Goal: Navigation & Orientation: Find specific page/section

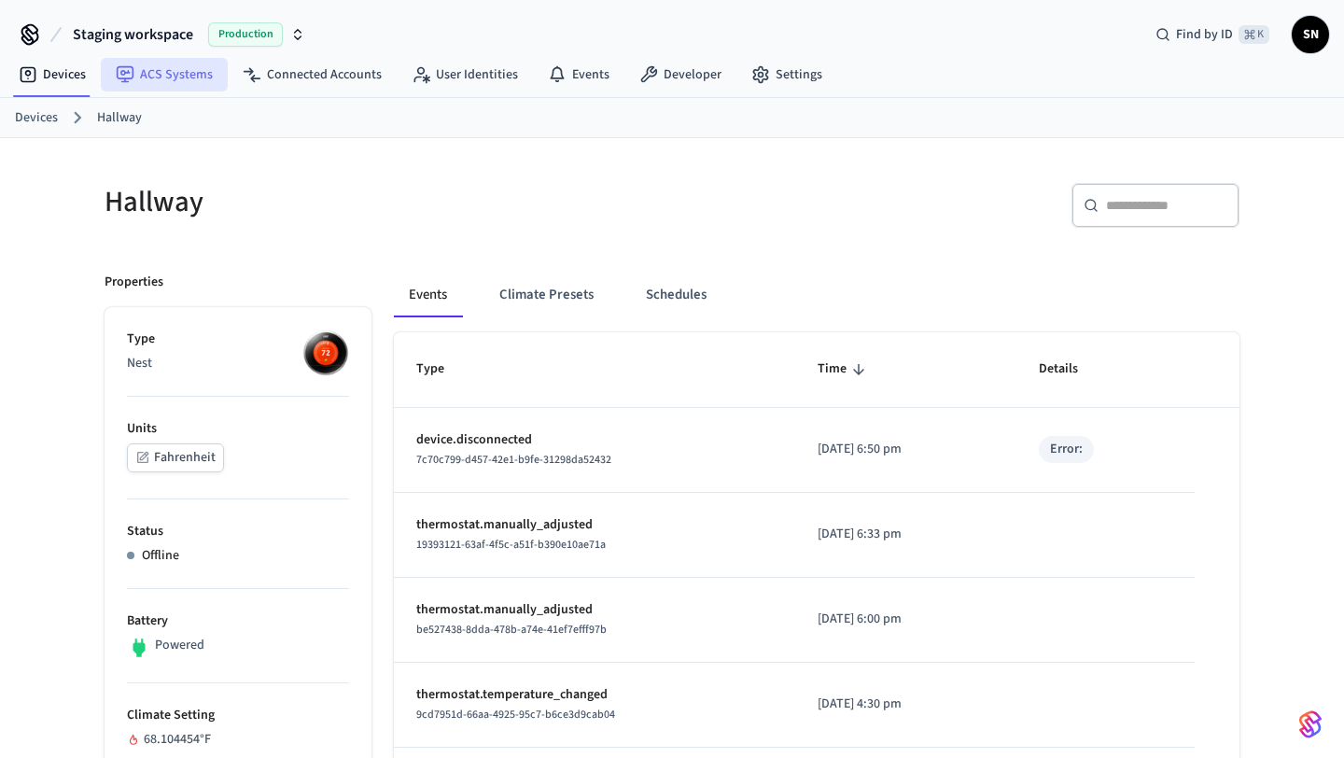
click at [198, 83] on link "ACS Systems" at bounding box center [164, 75] width 127 height 34
click at [81, 80] on link "Devices" at bounding box center [52, 75] width 97 height 34
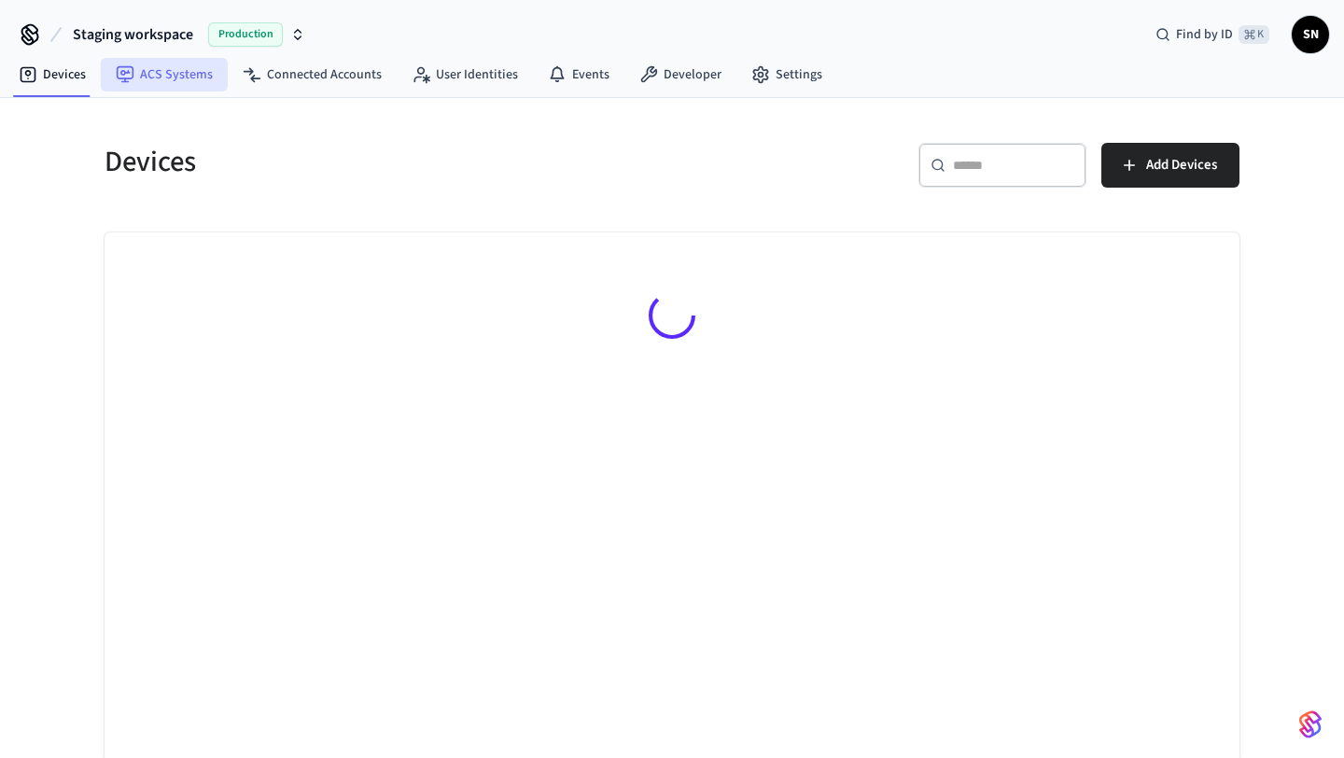
click at [150, 78] on link "ACS Systems" at bounding box center [164, 75] width 127 height 34
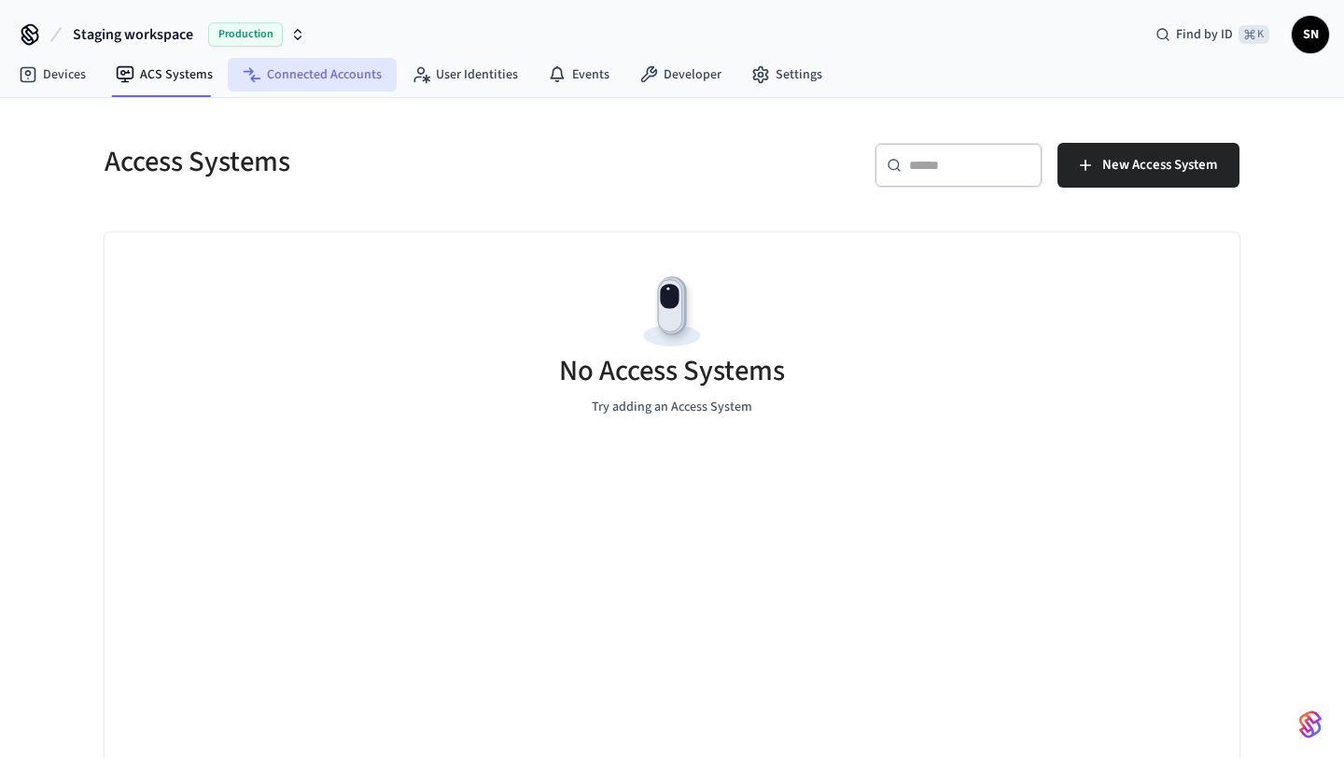
click at [279, 59] on link "Connected Accounts" at bounding box center [312, 75] width 169 height 34
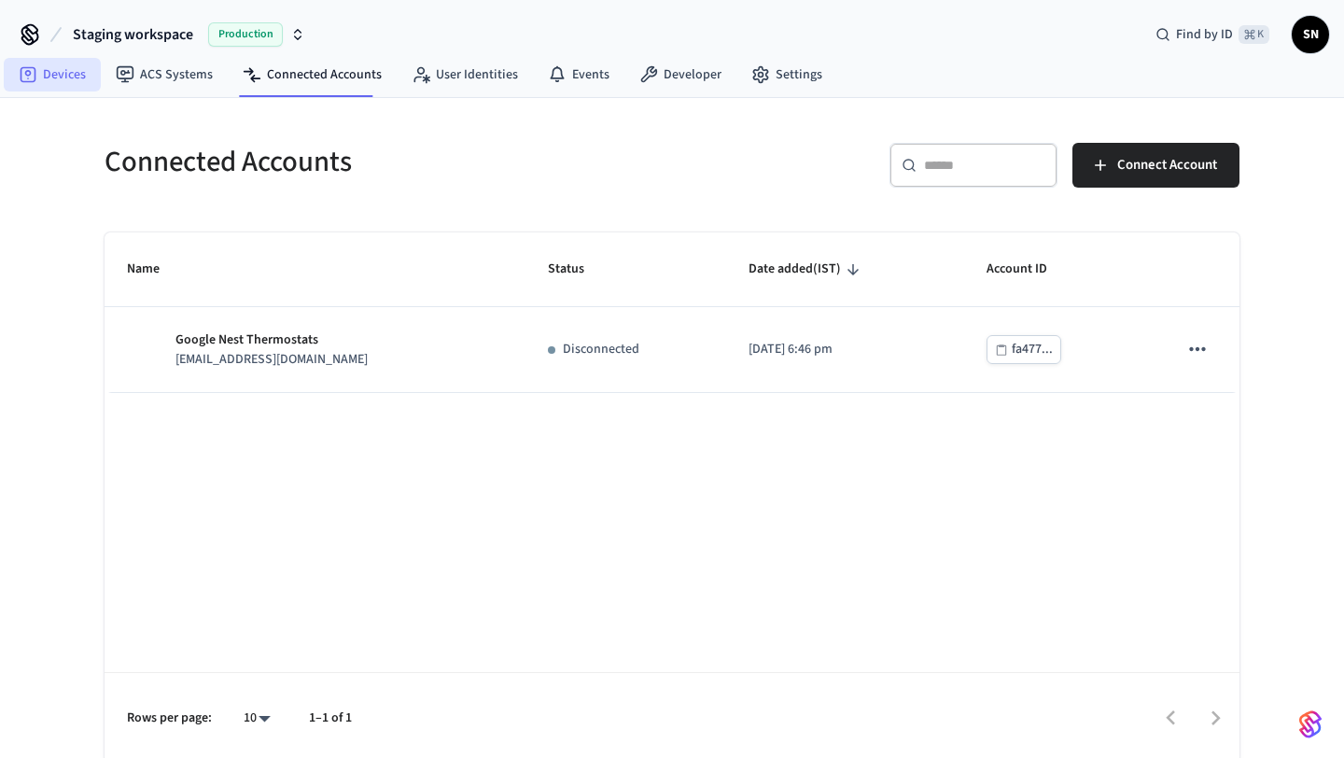
click at [76, 71] on link "Devices" at bounding box center [52, 75] width 97 height 34
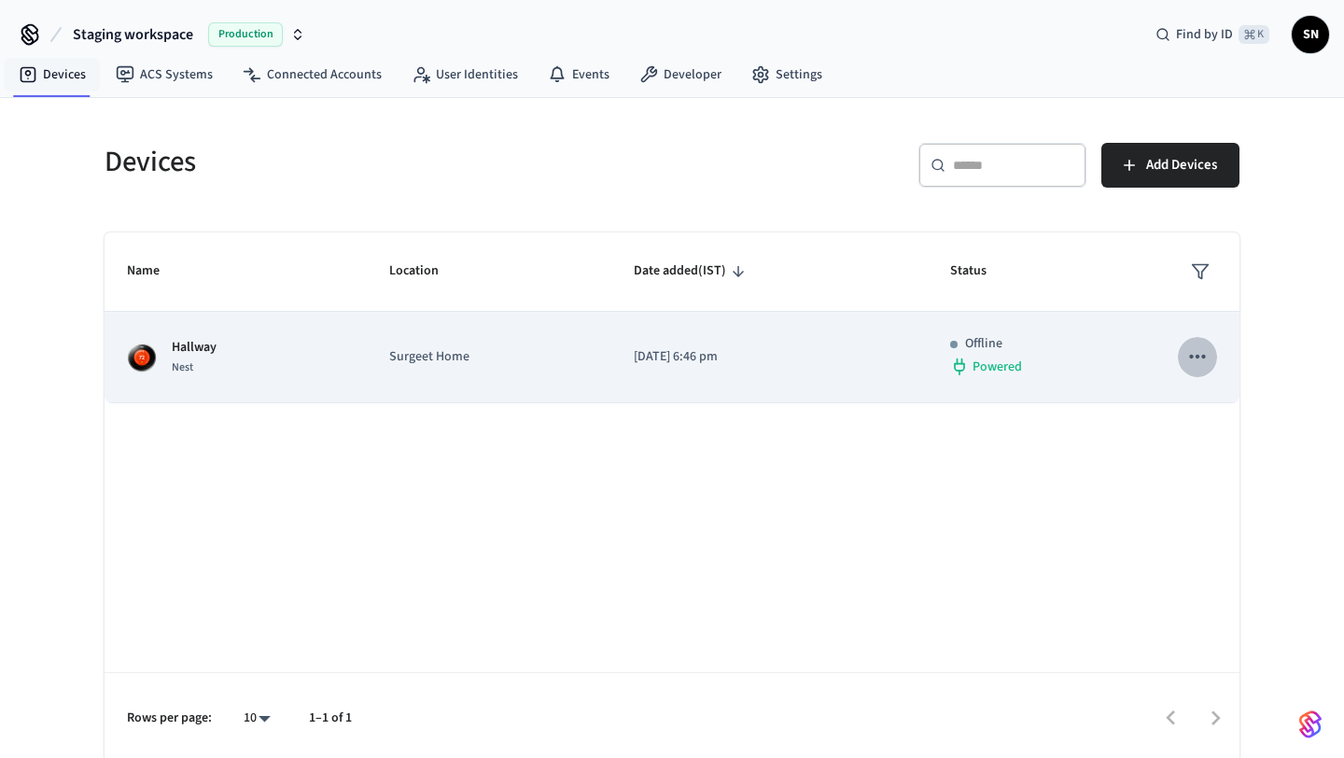
click at [1188, 359] on icon "sticky table" at bounding box center [1198, 357] width 24 height 24
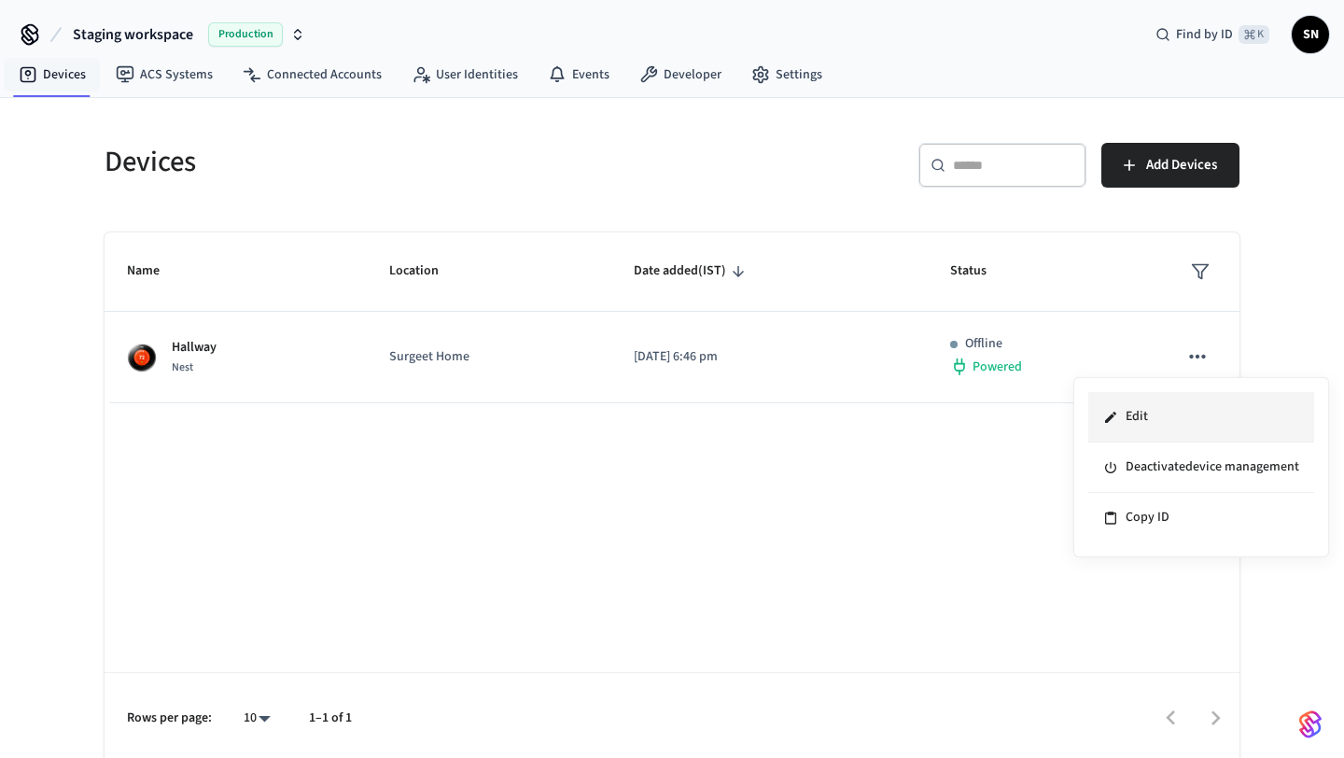
click at [1139, 412] on li "Edit" at bounding box center [1202, 417] width 226 height 50
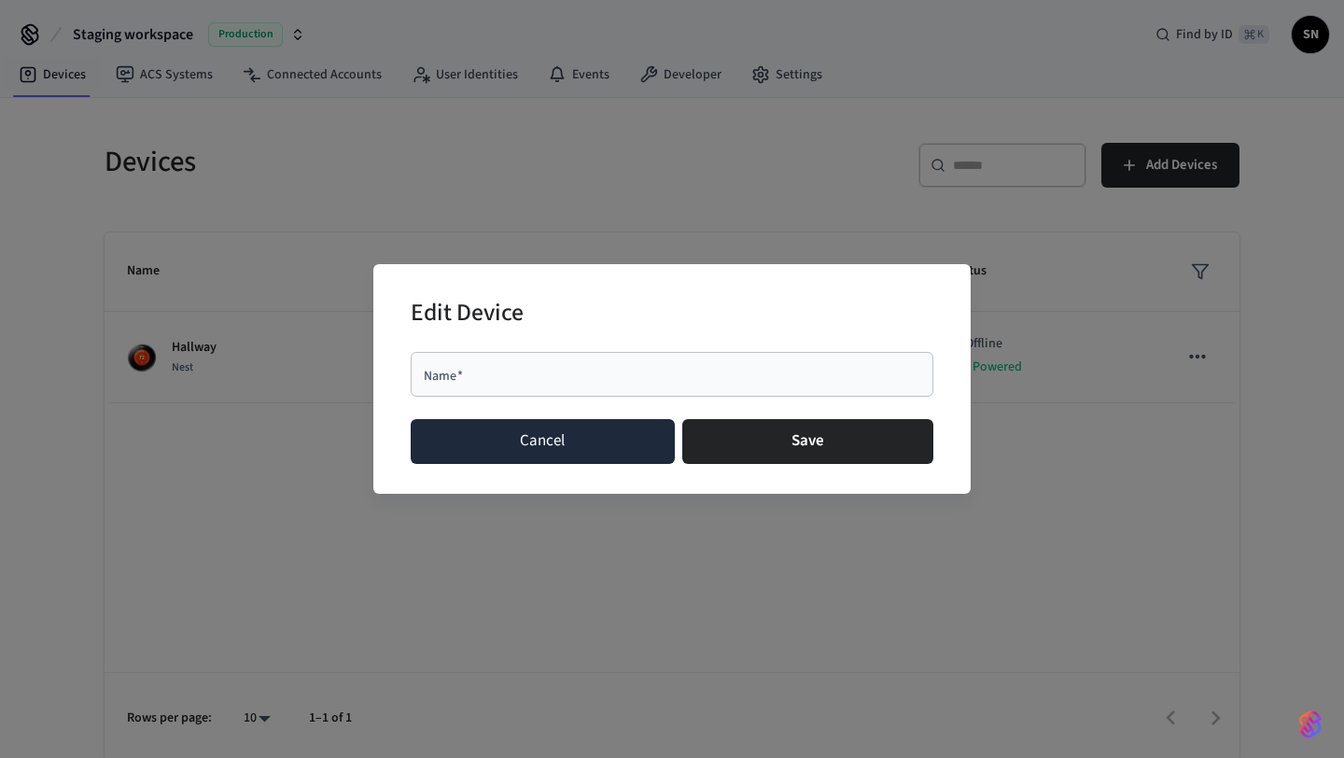
click at [614, 429] on button "Cancel" at bounding box center [543, 441] width 264 height 45
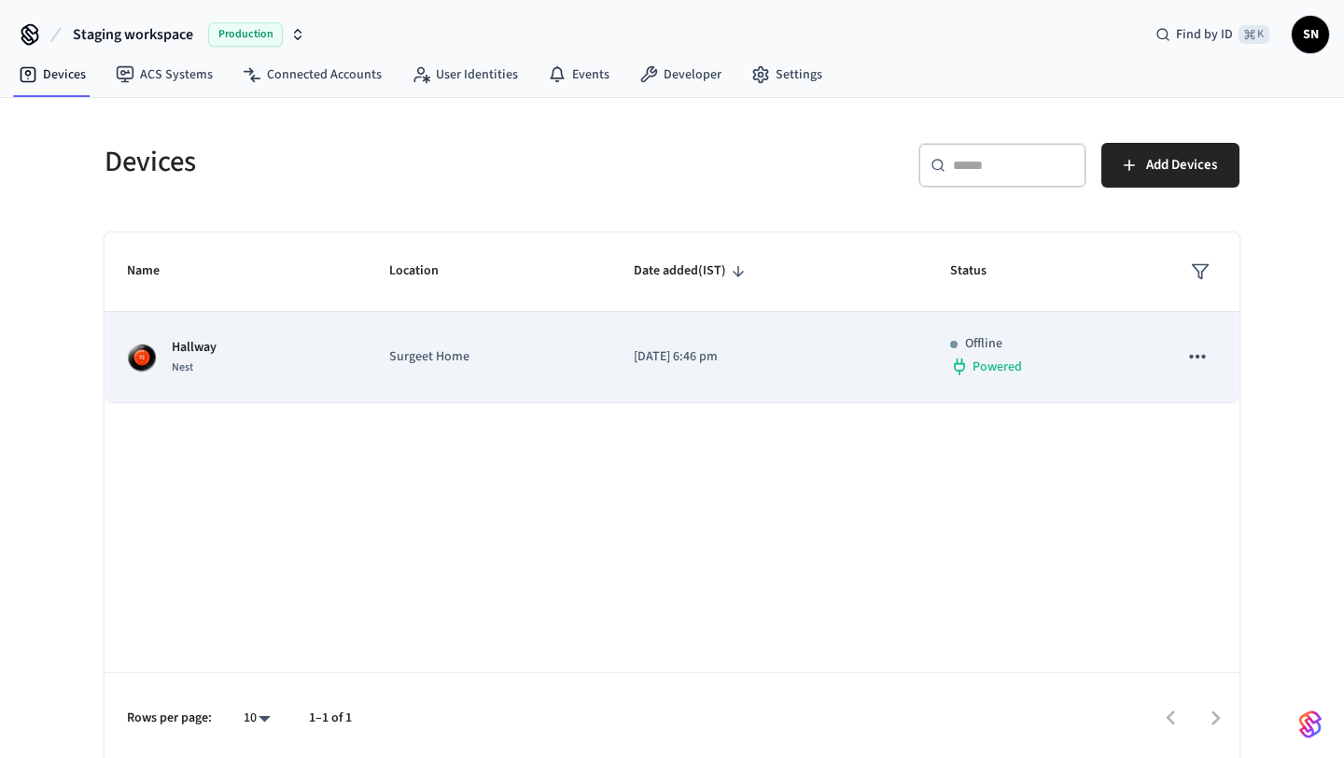
click at [324, 365] on div "Hallway Nest" at bounding box center [236, 357] width 218 height 39
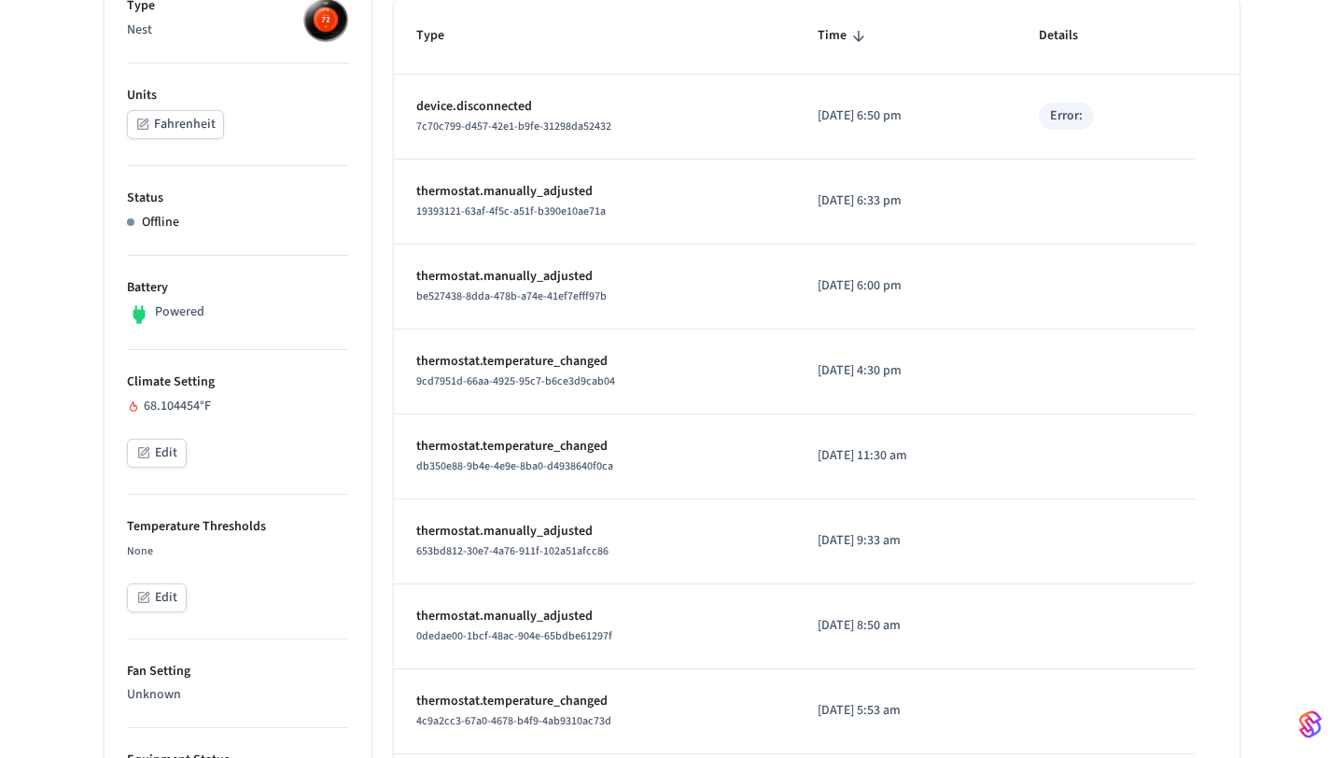
scroll to position [378, 0]
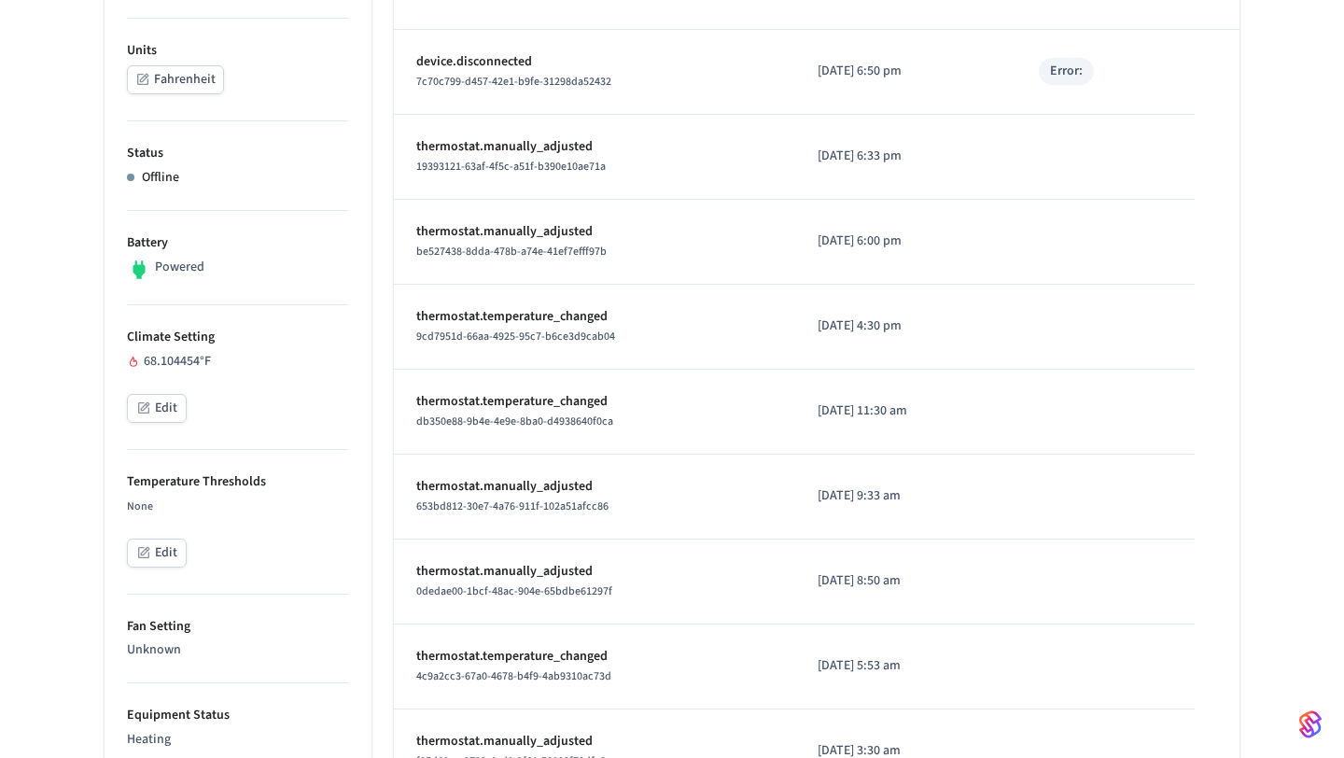
click at [167, 420] on button "Edit" at bounding box center [157, 408] width 60 height 29
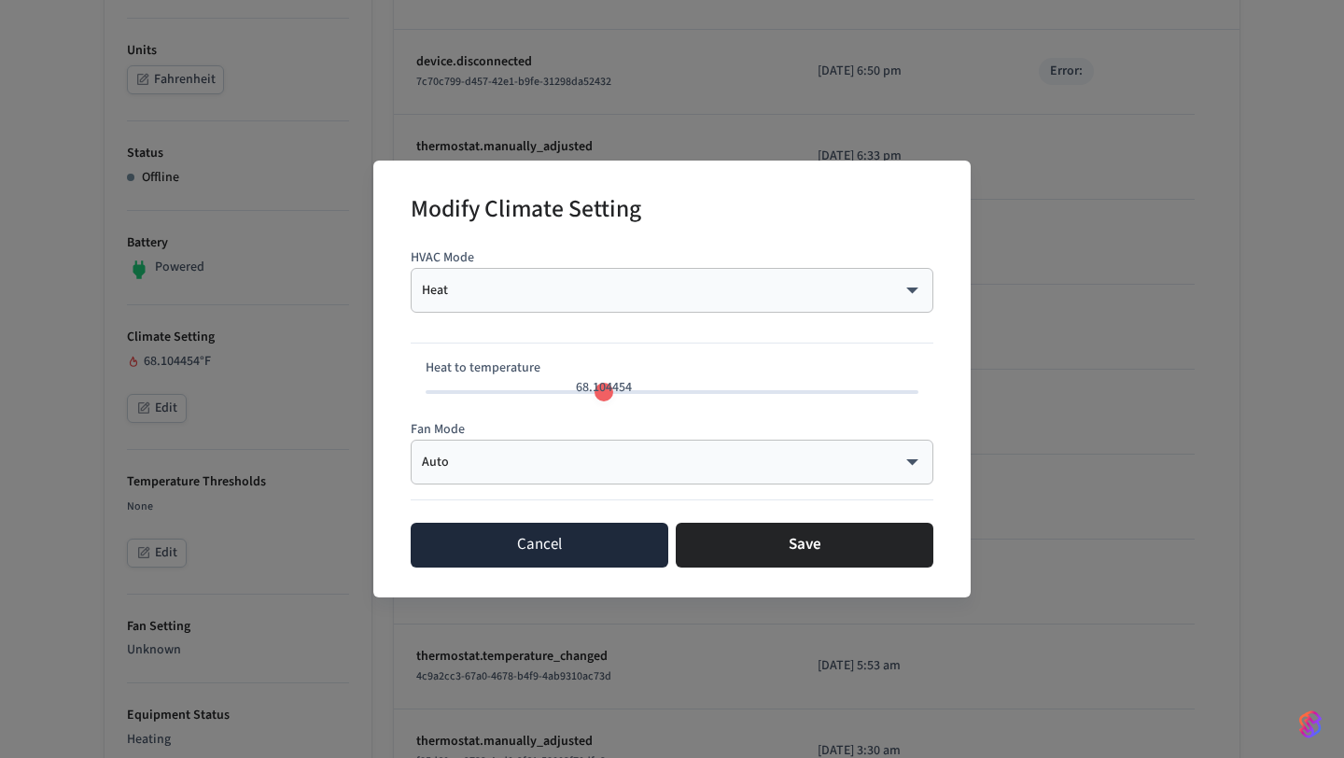
click at [546, 542] on button "Cancel" at bounding box center [540, 545] width 258 height 45
type input "**"
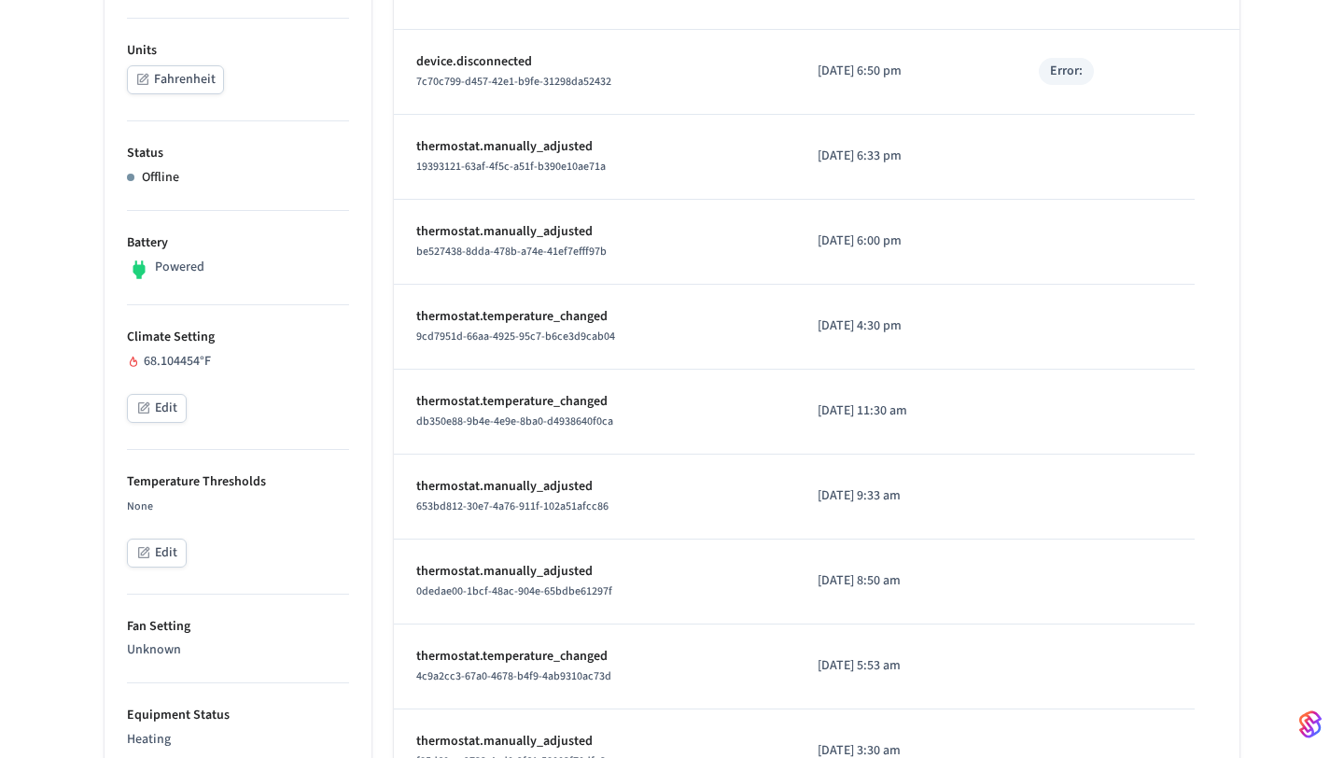
click at [175, 400] on button "Edit" at bounding box center [157, 408] width 60 height 29
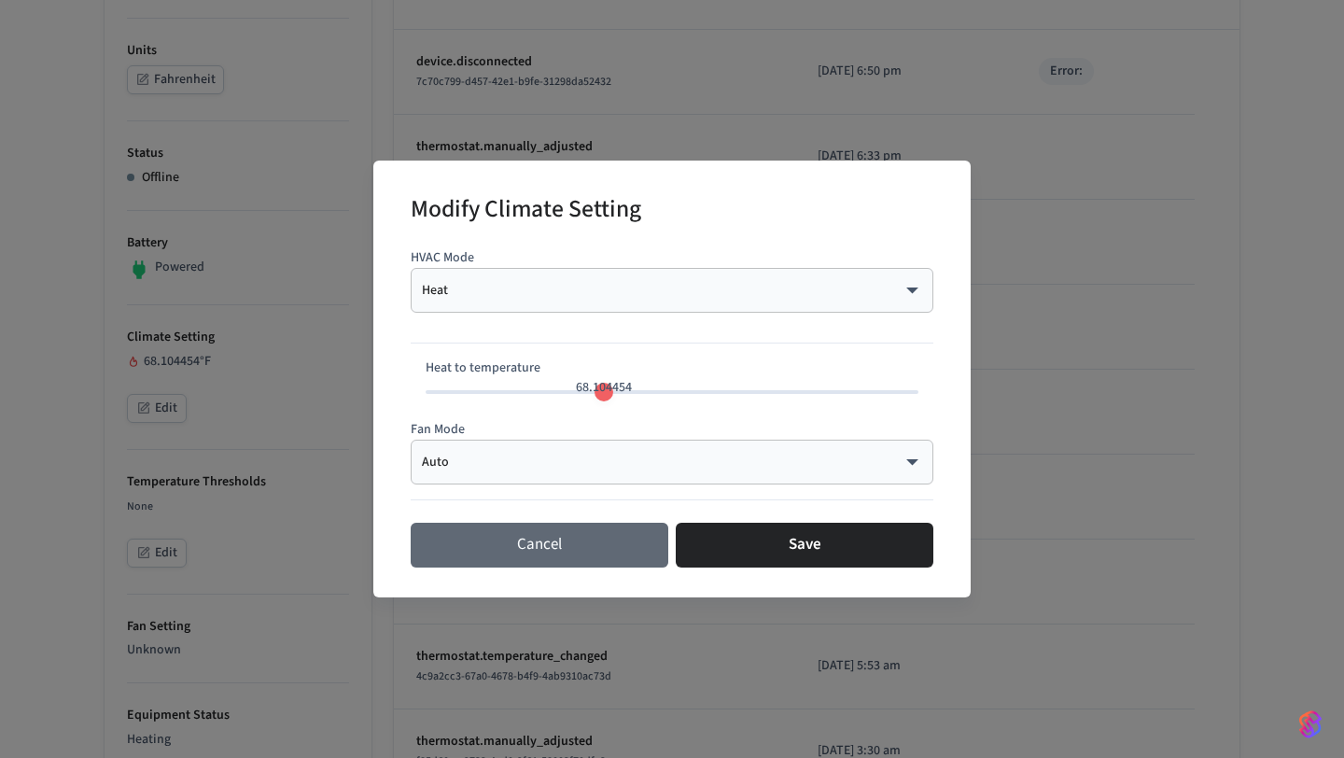
click at [501, 543] on button "Cancel" at bounding box center [540, 545] width 258 height 45
type input "**"
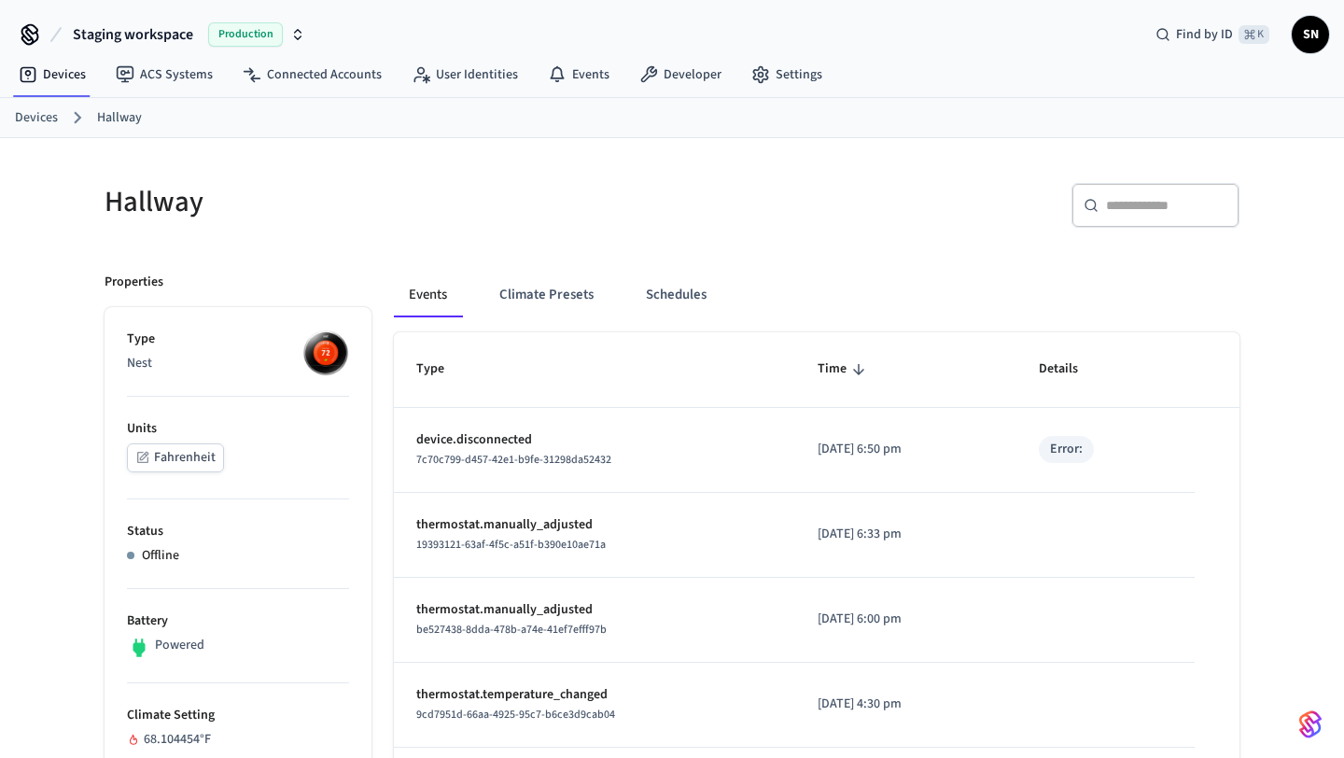
scroll to position [208, 0]
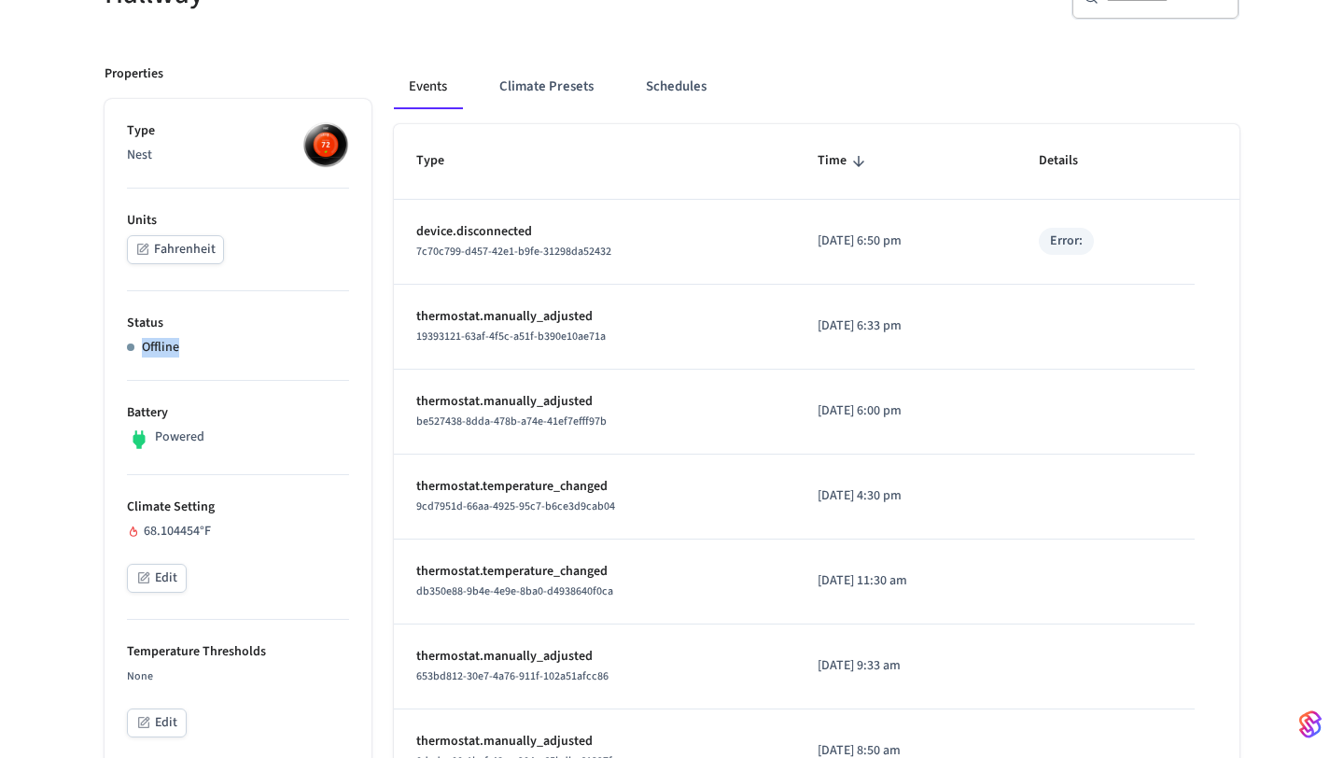
drag, startPoint x: 200, startPoint y: 348, endPoint x: 119, endPoint y: 346, distance: 81.2
click at [1083, 246] on div "Error:" at bounding box center [1066, 242] width 33 height 20
click at [653, 237] on p "device.disconnected" at bounding box center [594, 232] width 357 height 20
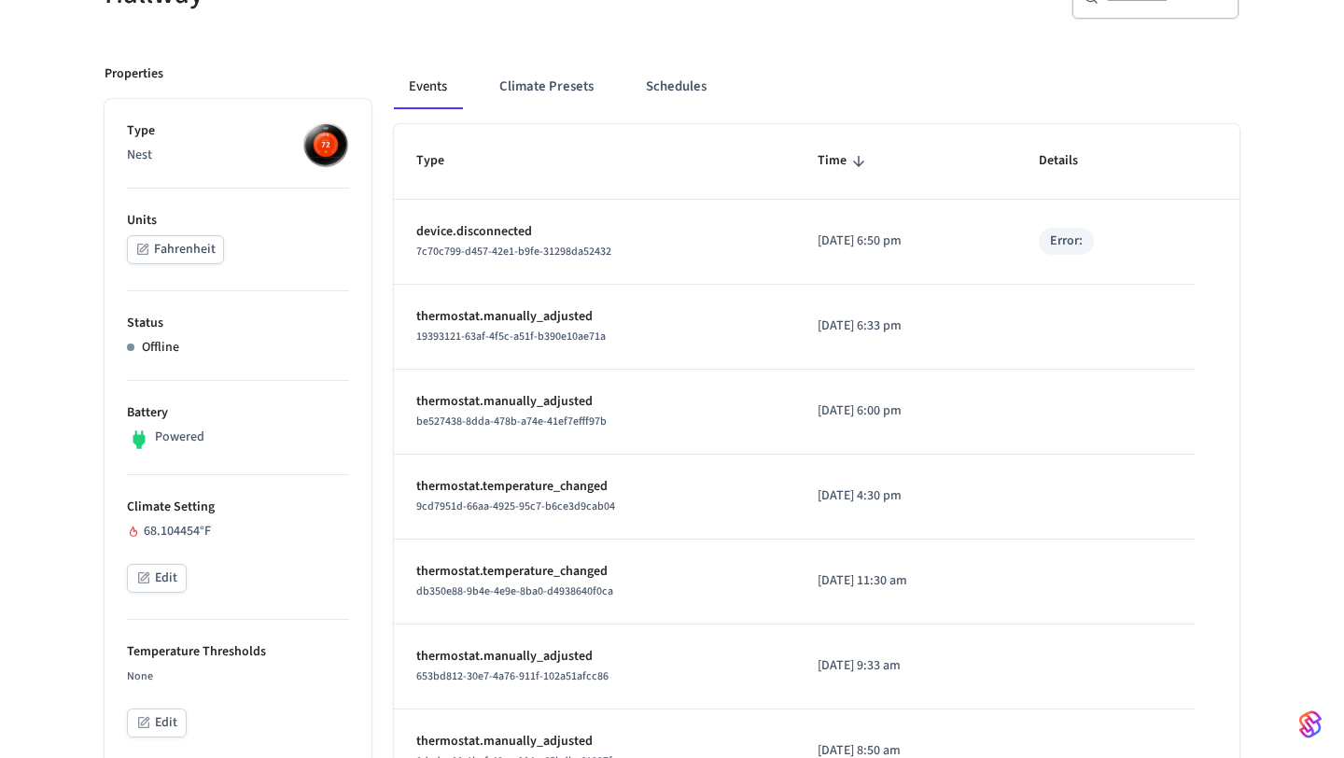
click at [653, 237] on p "device.disconnected" at bounding box center [594, 232] width 357 height 20
drag, startPoint x: 428, startPoint y: 218, endPoint x: 1129, endPoint y: 252, distance: 702.0
click at [1129, 252] on tr "device.disconnected 7c70c799-d457-42e1-b9fe-31298da52432 [DATE] 6:50 pm Error:" at bounding box center [817, 242] width 846 height 85
click at [1077, 250] on div "Error:" at bounding box center [1066, 242] width 33 height 20
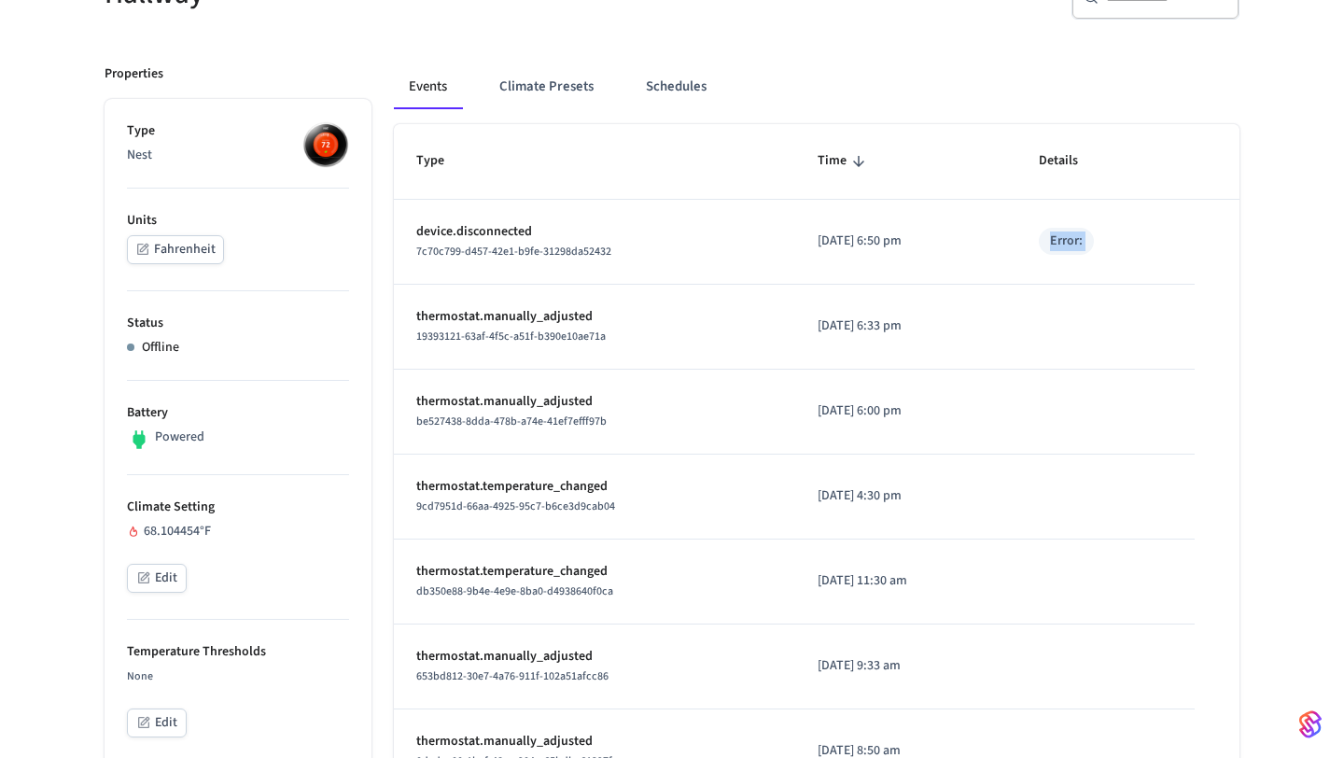
click at [1077, 250] on div "Error:" at bounding box center [1066, 242] width 33 height 20
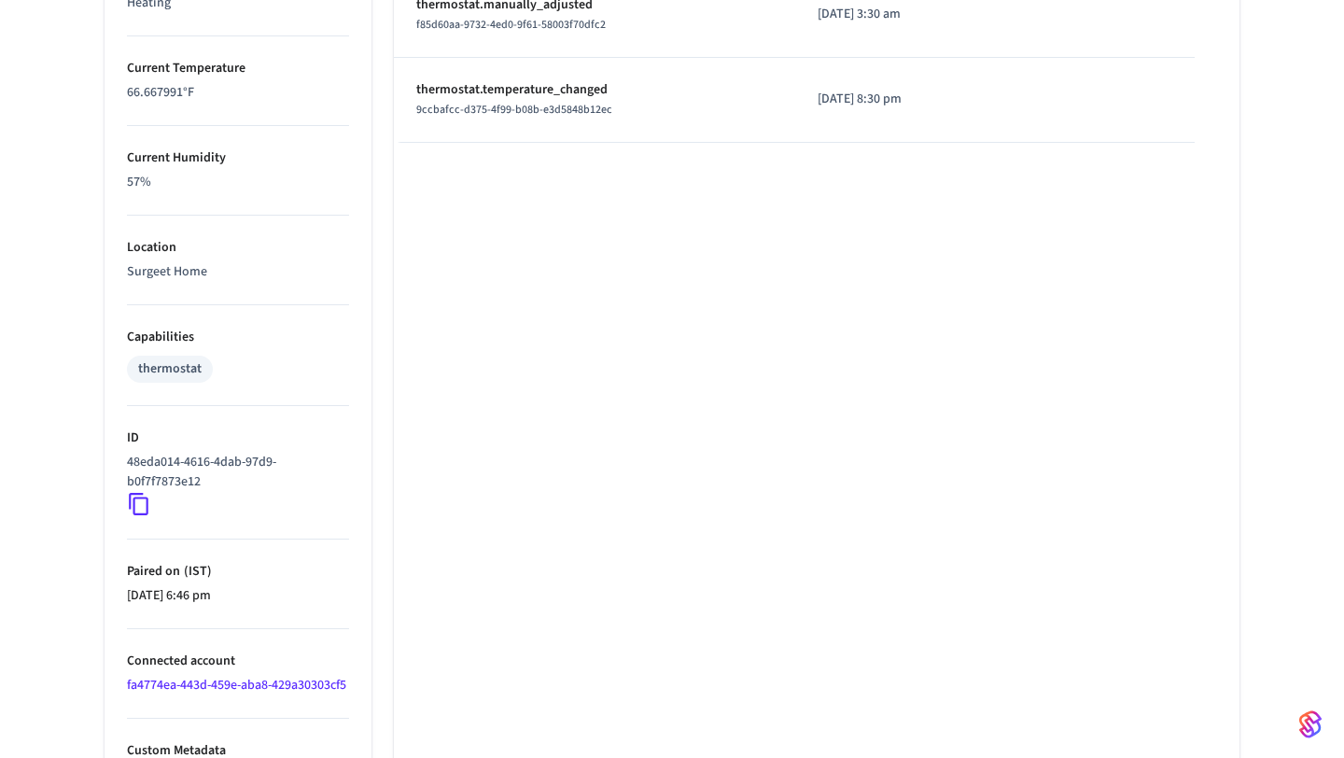
scroll to position [1351, 0]
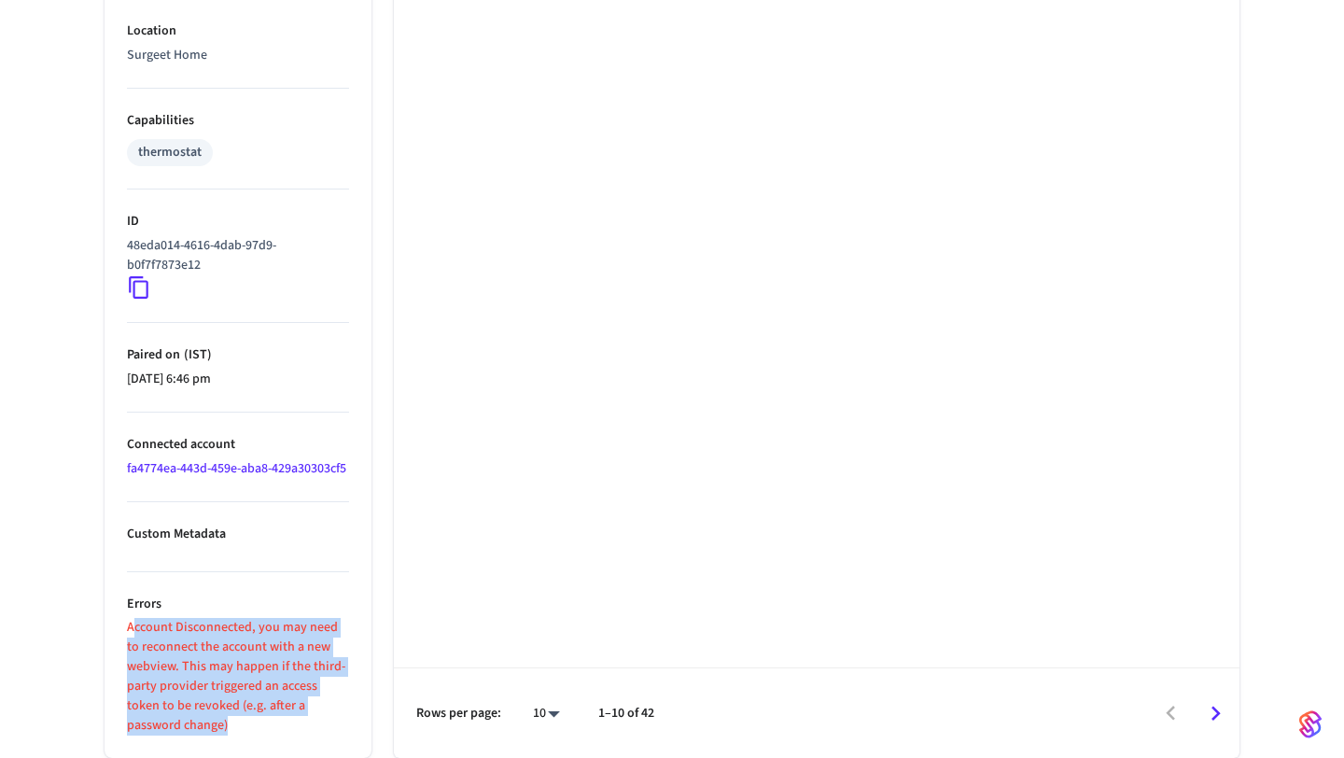
drag, startPoint x: 234, startPoint y: 732, endPoint x: 132, endPoint y: 634, distance: 142.0
click at [132, 634] on p "Account Disconnected, you may need to reconnect the account with a new webview.…" at bounding box center [238, 677] width 222 height 118
click at [286, 680] on p "Account Disconnected, you may need to reconnect the account with a new webview.…" at bounding box center [238, 677] width 222 height 118
drag, startPoint x: 234, startPoint y: 724, endPoint x: 113, endPoint y: 623, distance: 158.4
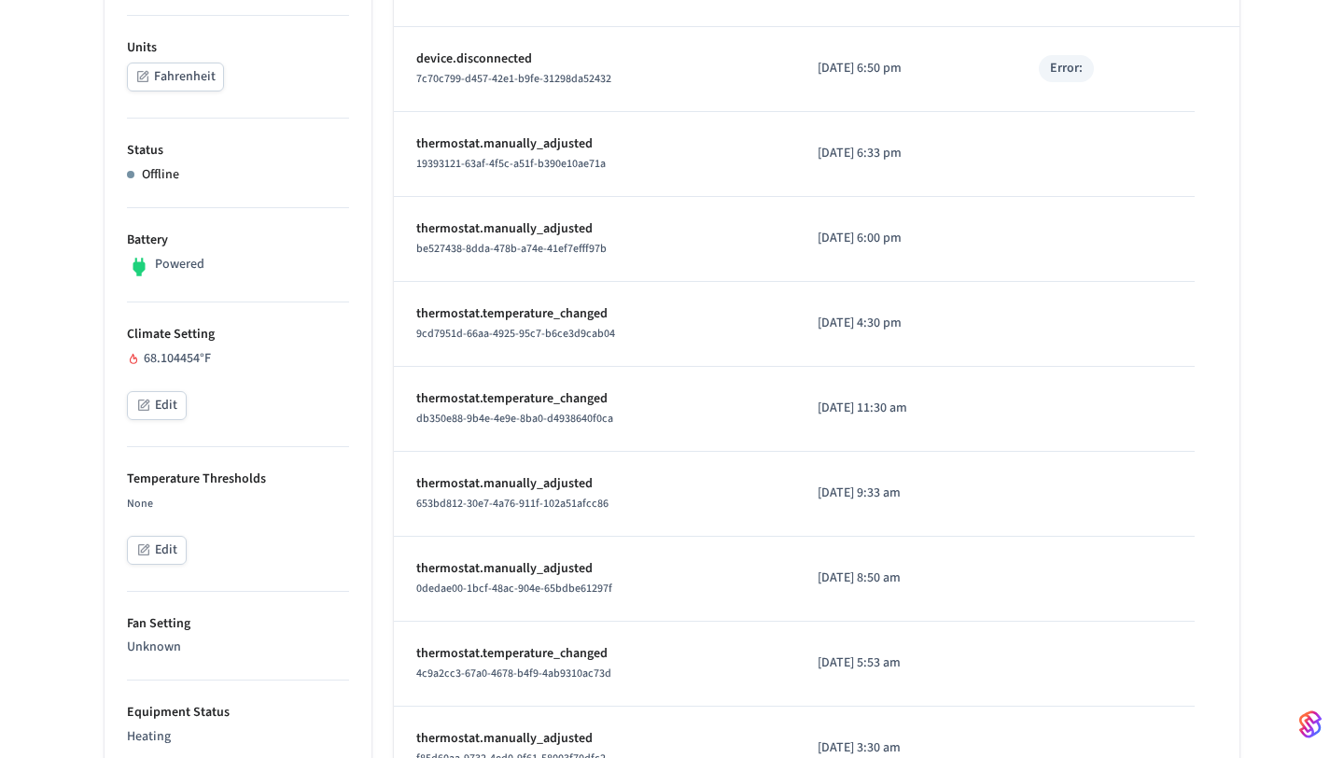
scroll to position [0, 0]
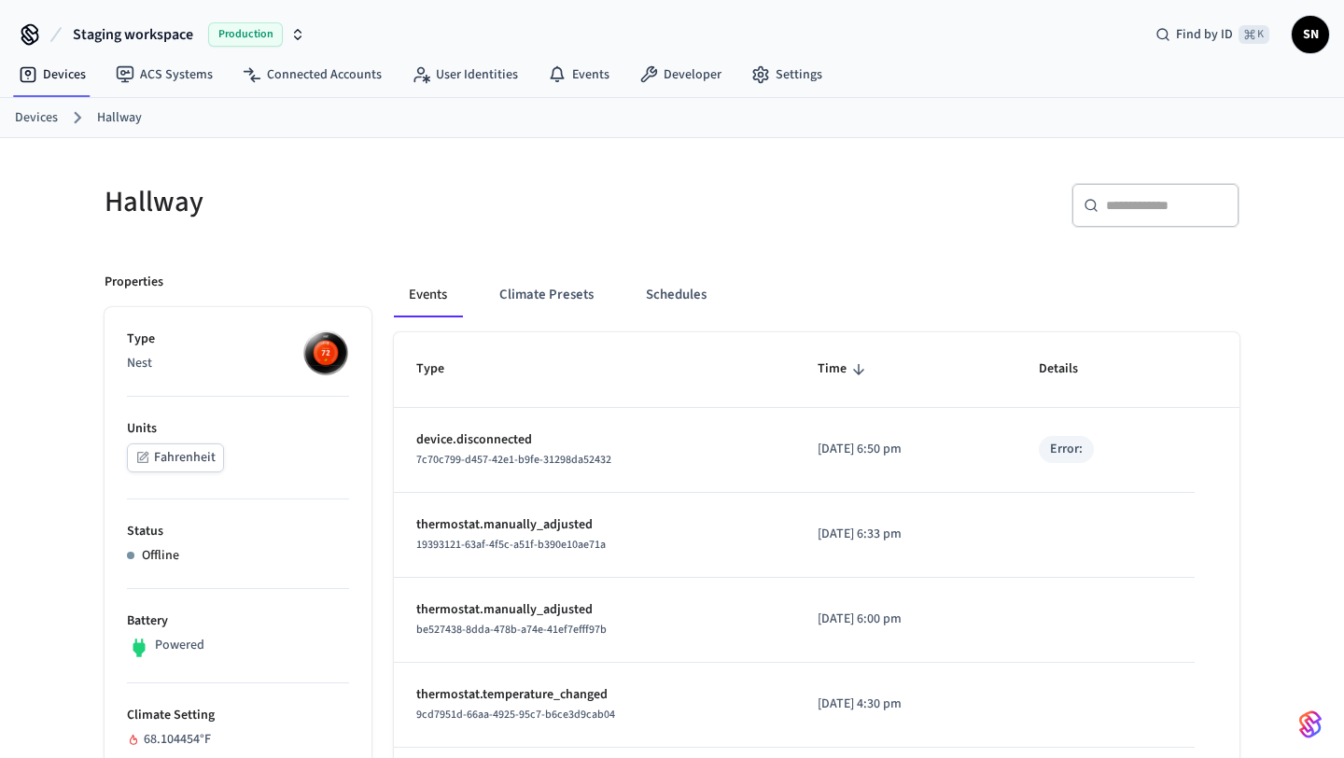
click at [50, 121] on link "Devices" at bounding box center [36, 118] width 43 height 20
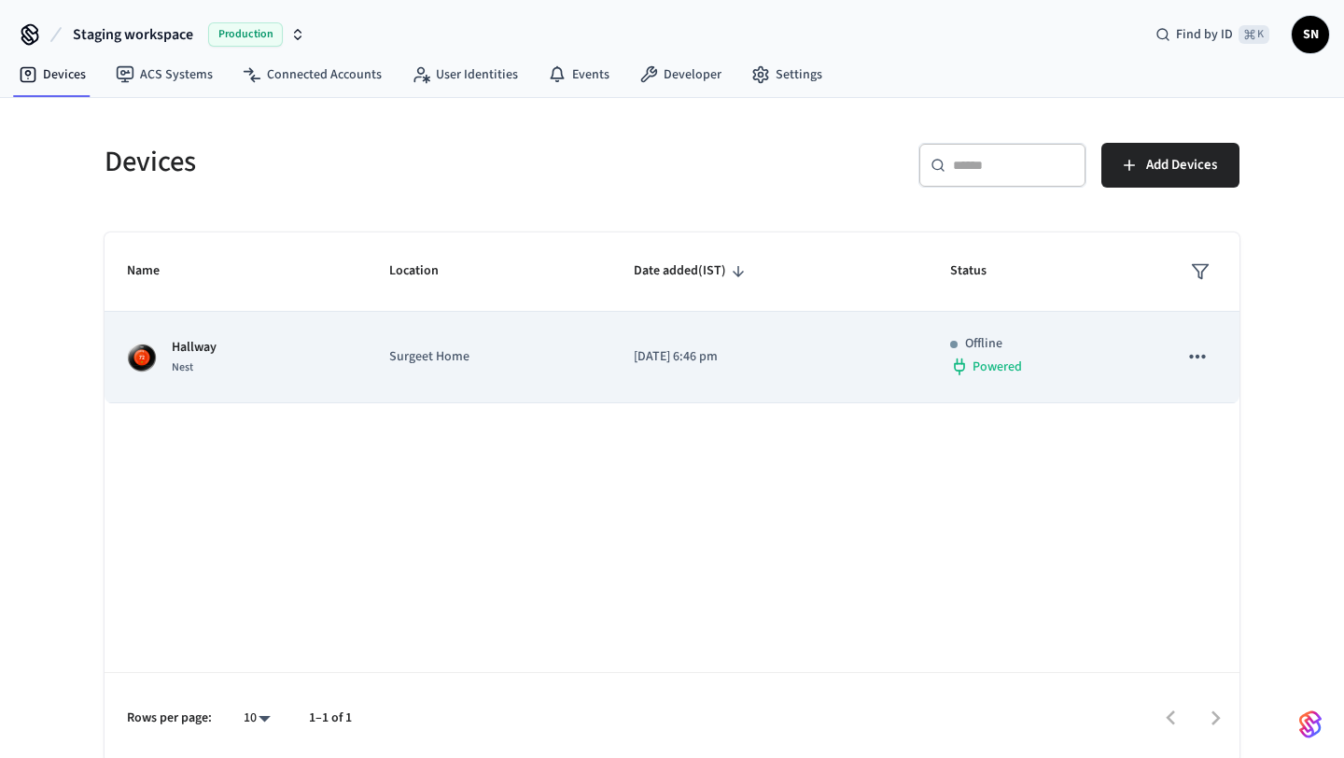
click at [1196, 363] on icon "sticky table" at bounding box center [1198, 357] width 24 height 24
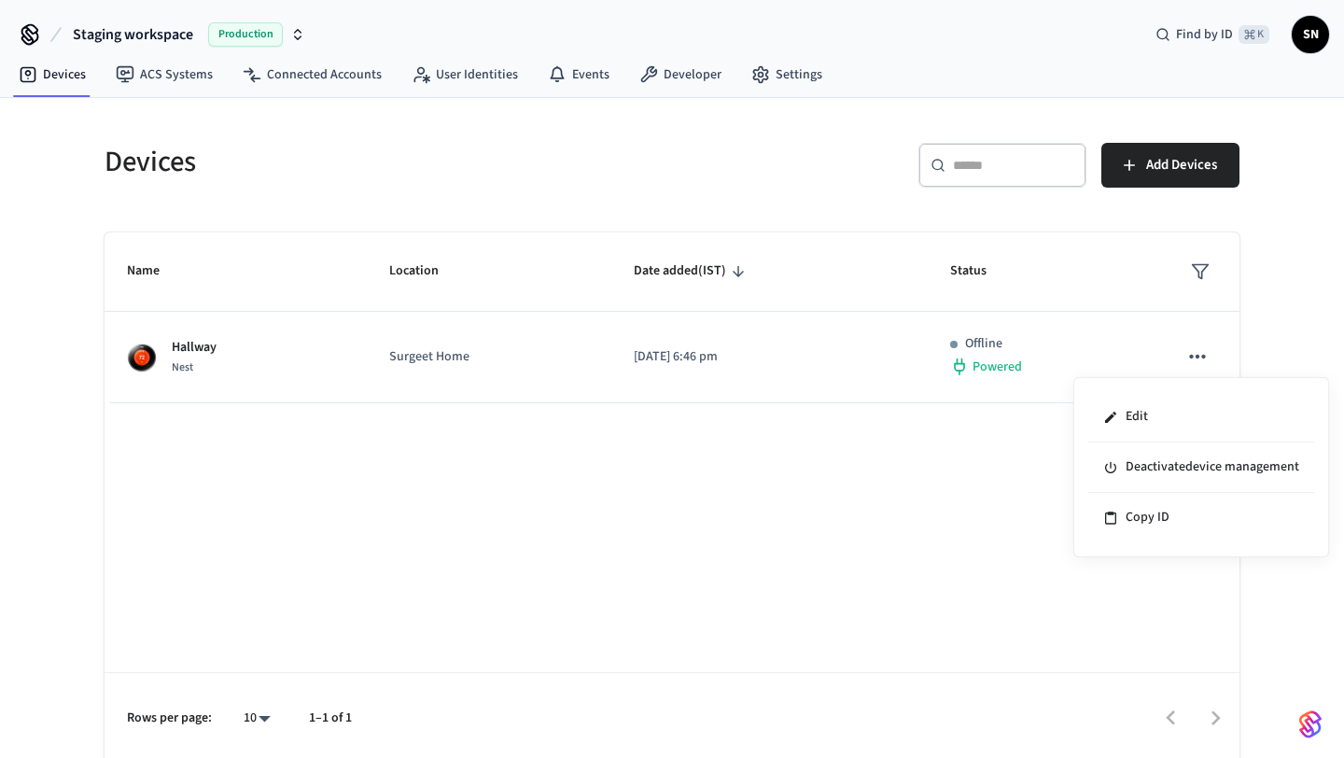
click at [1038, 500] on div at bounding box center [672, 379] width 1344 height 758
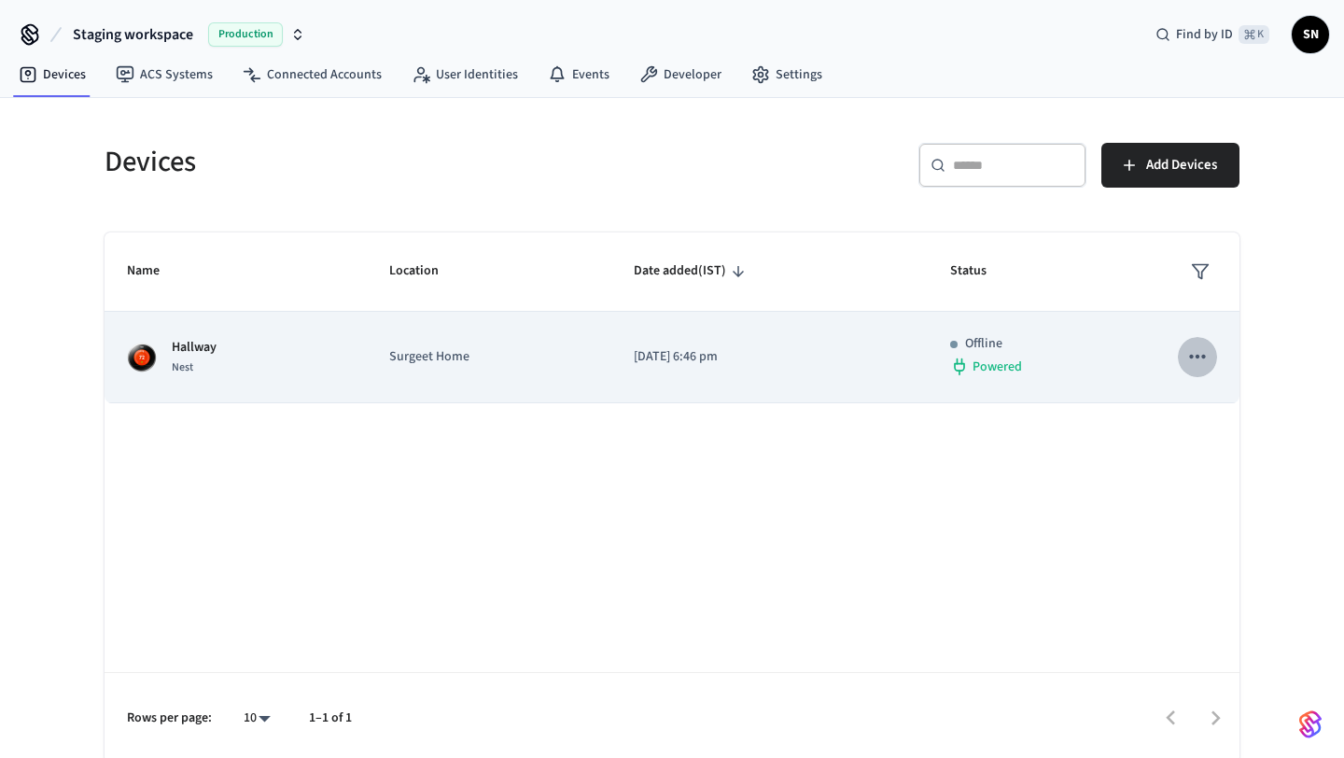
click at [1204, 352] on icon "sticky table" at bounding box center [1198, 357] width 24 height 24
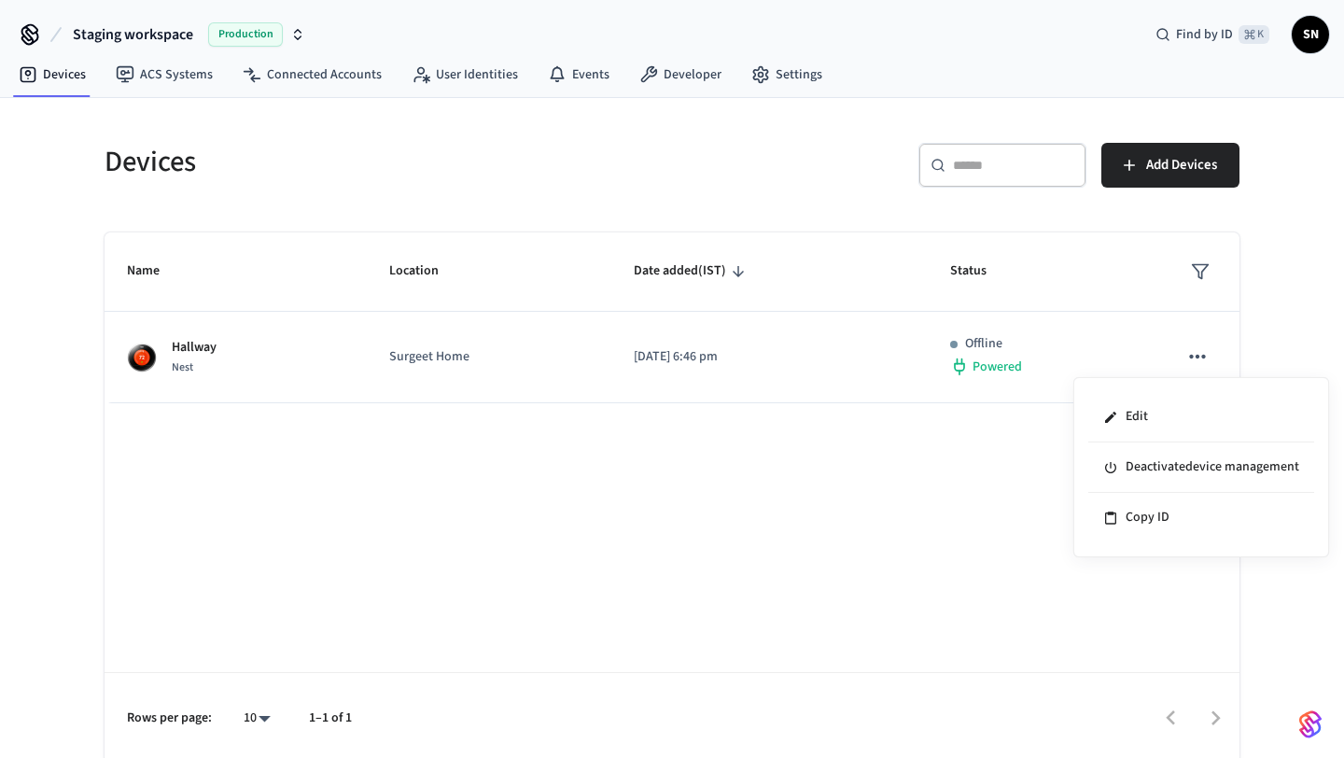
click at [910, 521] on div at bounding box center [672, 379] width 1344 height 758
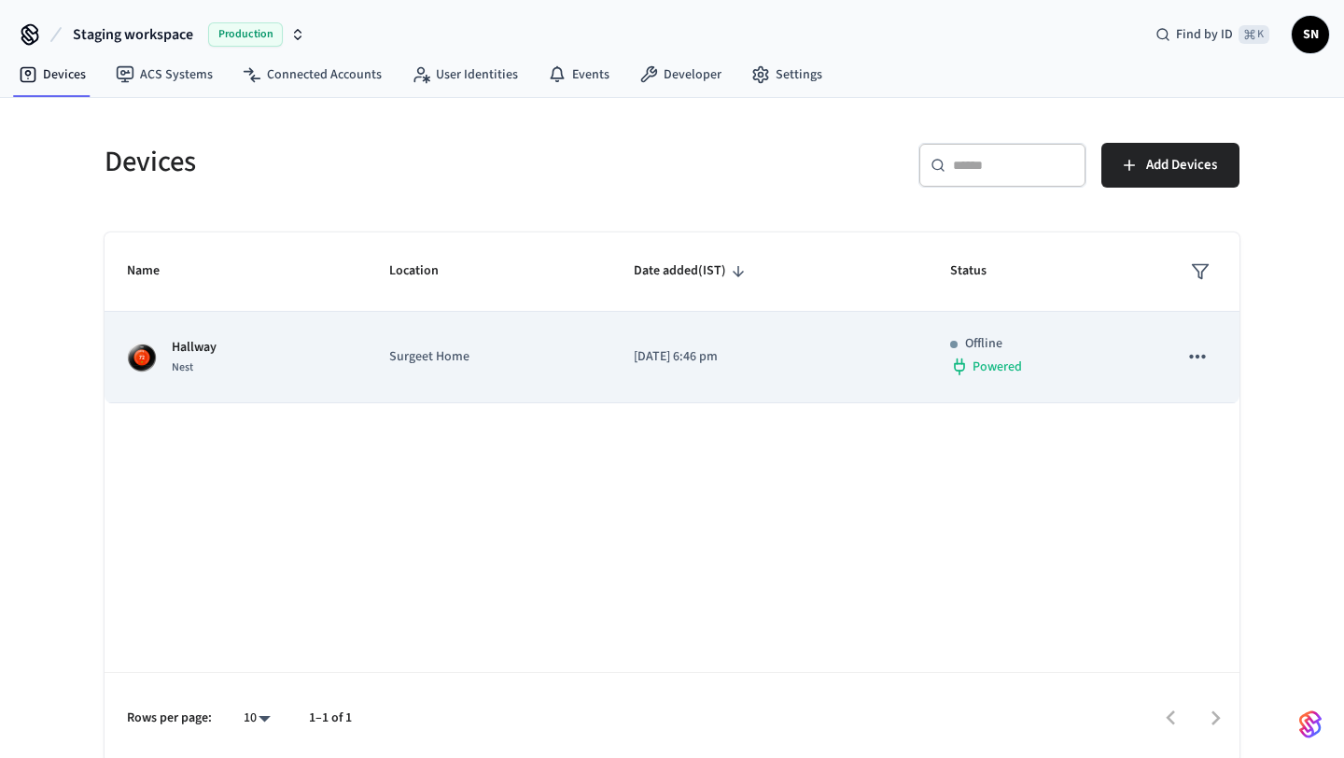
click at [211, 344] on p "Hallway" at bounding box center [194, 348] width 45 height 20
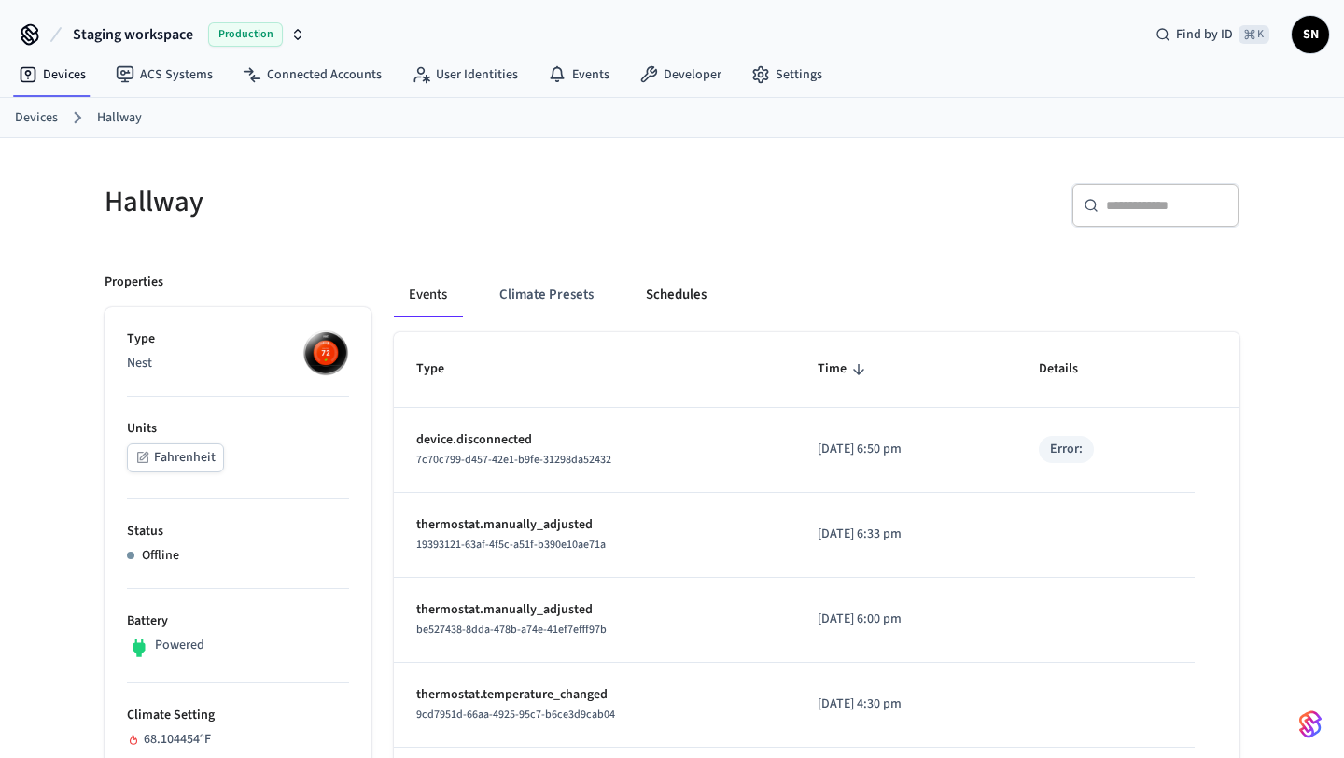
click at [671, 284] on button "Schedules" at bounding box center [676, 295] width 91 height 45
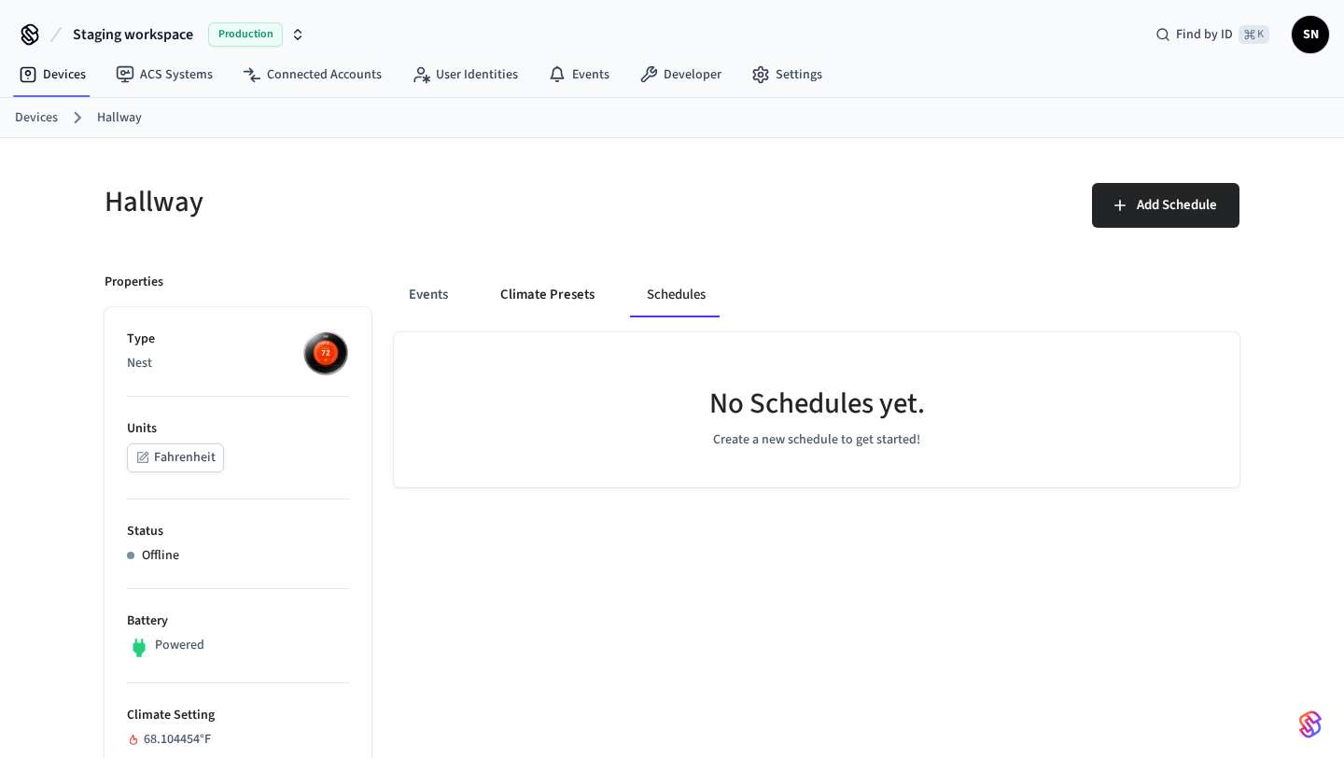
click at [578, 310] on button "Climate Presets" at bounding box center [547, 295] width 124 height 45
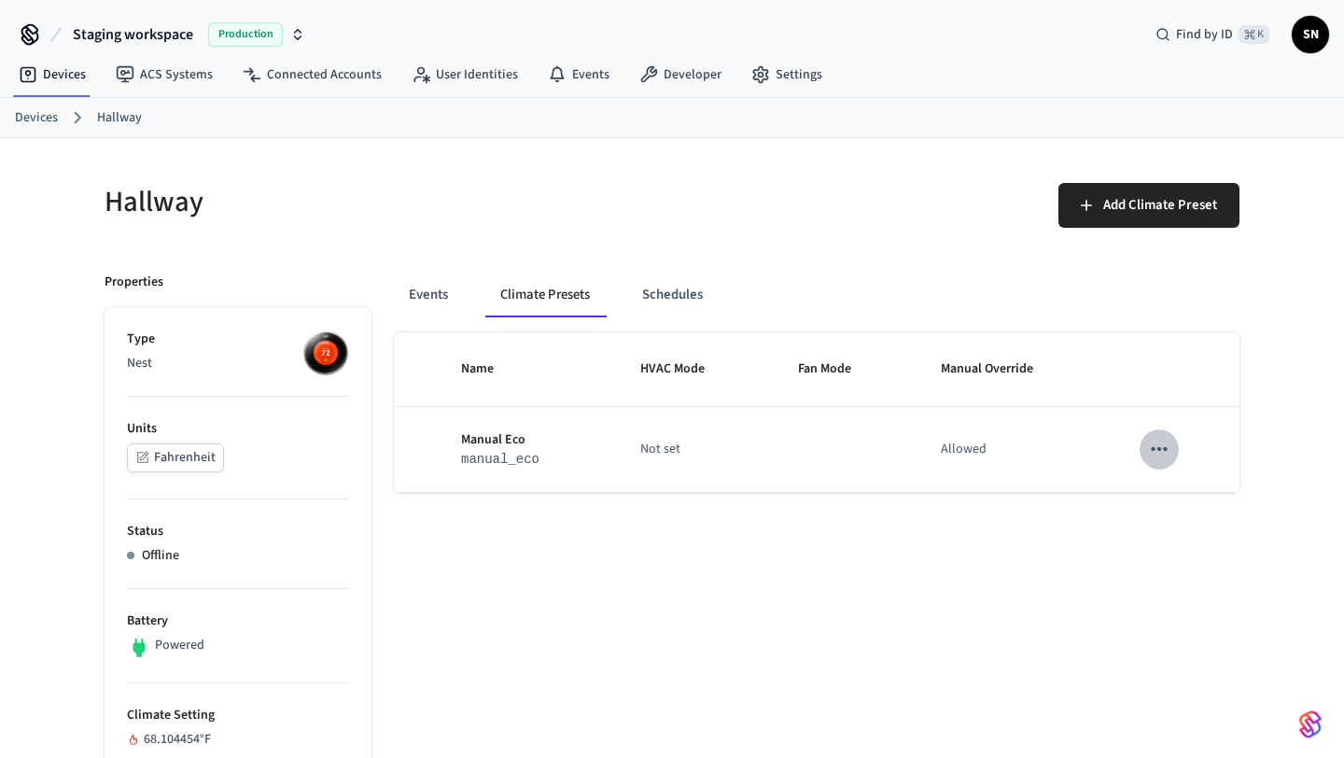
click at [1149, 441] on icon "sticky table" at bounding box center [1159, 449] width 24 height 24
click at [1072, 573] on div at bounding box center [672, 379] width 1344 height 758
click at [1154, 439] on icon "sticky table" at bounding box center [1159, 449] width 24 height 24
click at [1028, 597] on div at bounding box center [672, 379] width 1344 height 758
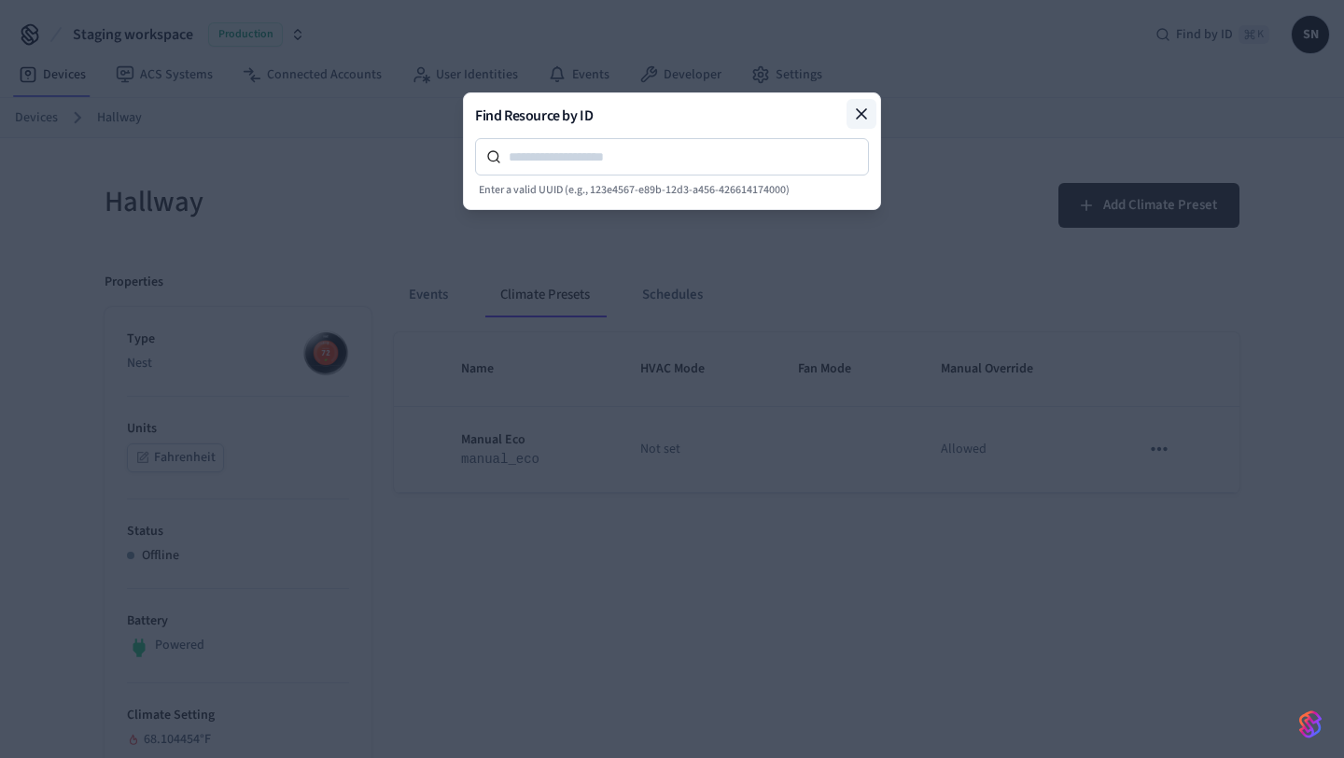
click at [858, 107] on icon at bounding box center [861, 114] width 19 height 19
click at [872, 101] on button at bounding box center [862, 114] width 30 height 30
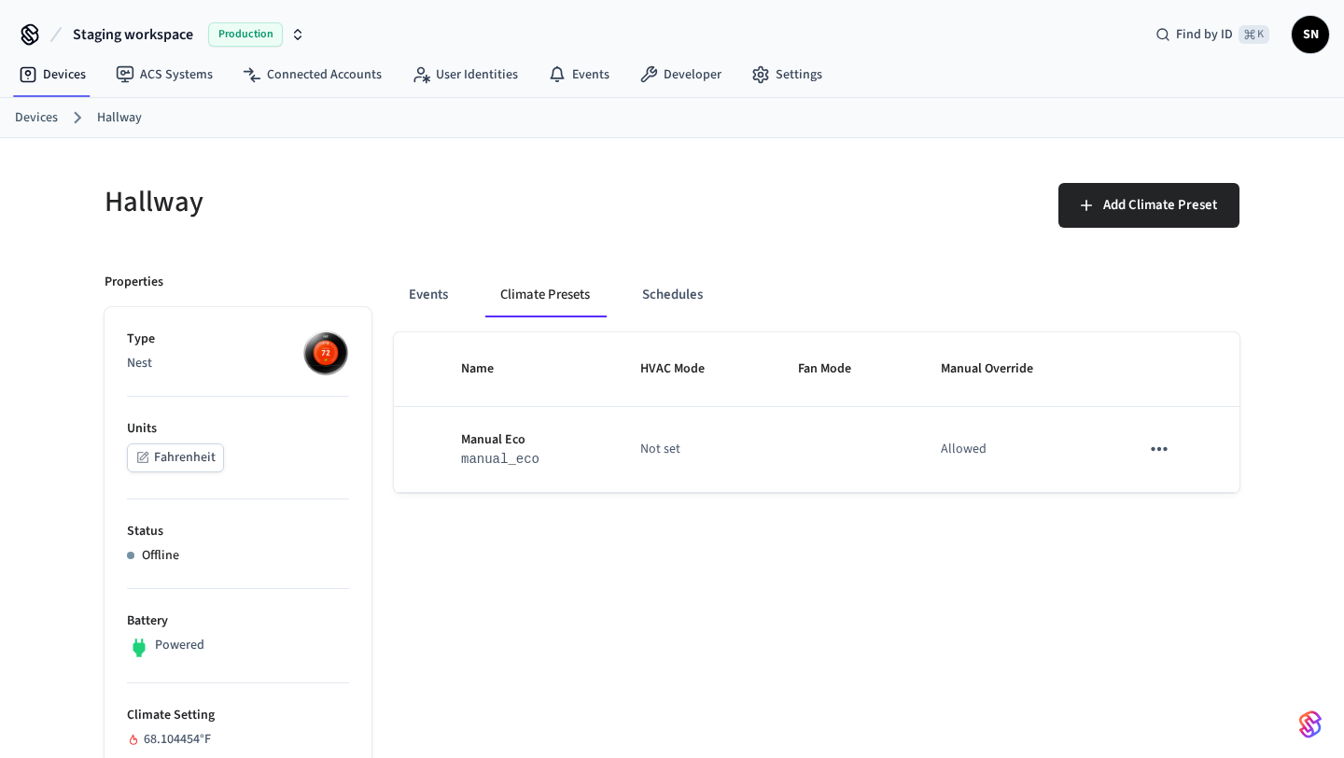
click at [840, 323] on div "Events Climate Presets Schedules" at bounding box center [817, 303] width 846 height 60
click at [664, 299] on button "Schedules" at bounding box center [672, 295] width 91 height 45
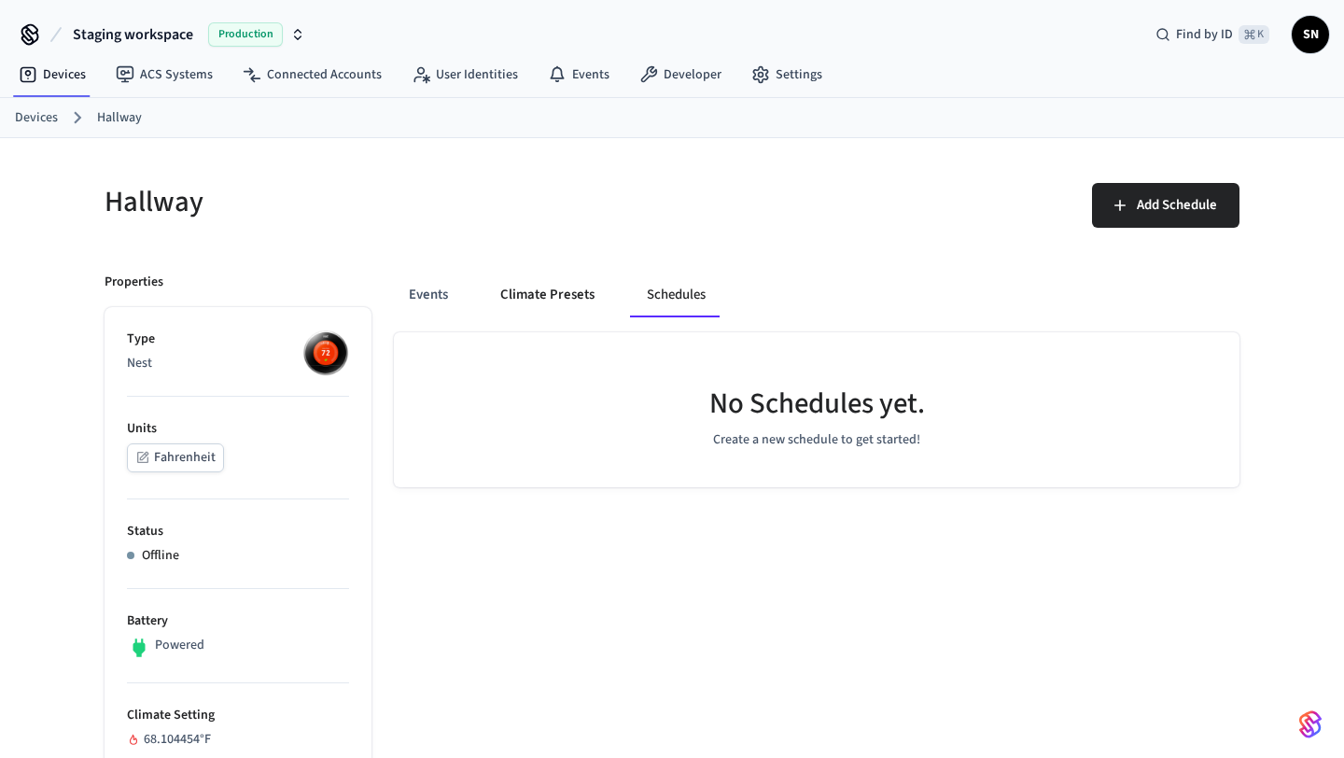
click at [588, 290] on button "Climate Presets" at bounding box center [547, 295] width 124 height 45
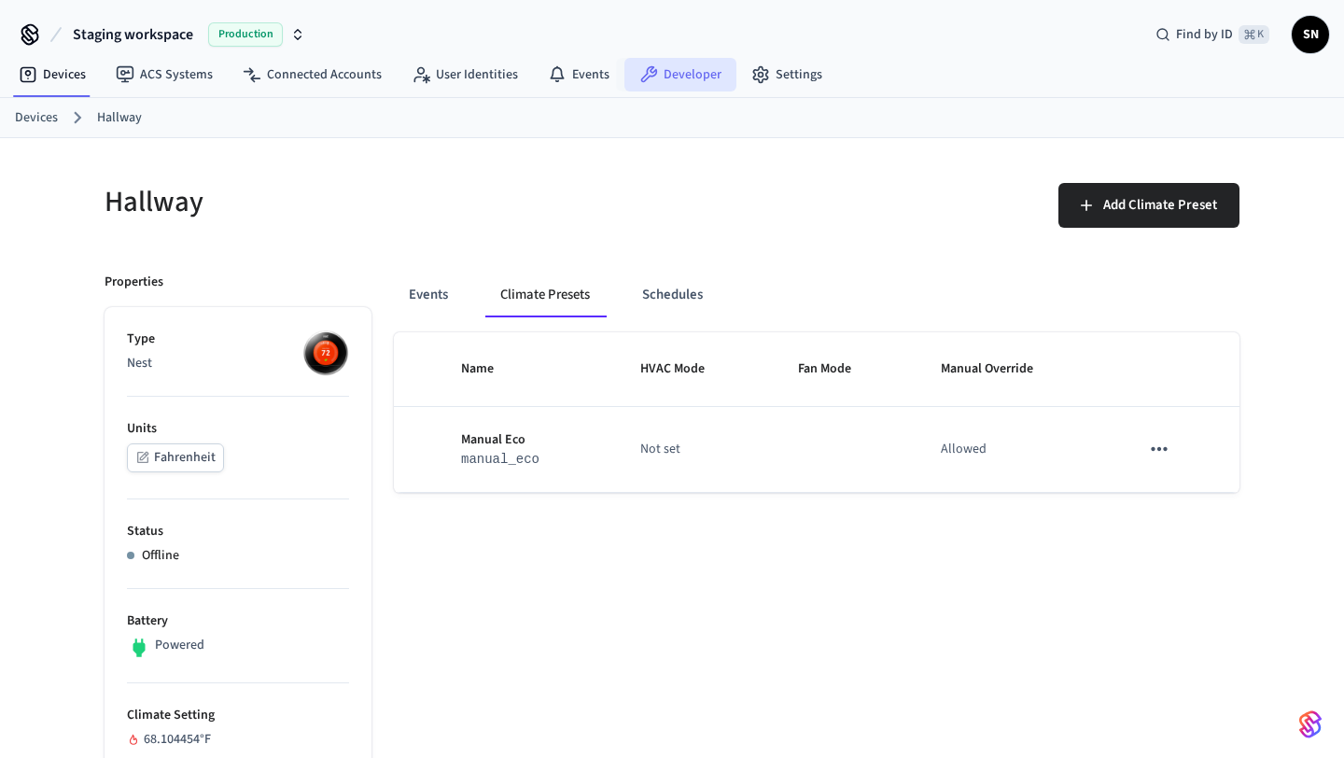
click at [654, 85] on link "Developer" at bounding box center [681, 75] width 112 height 34
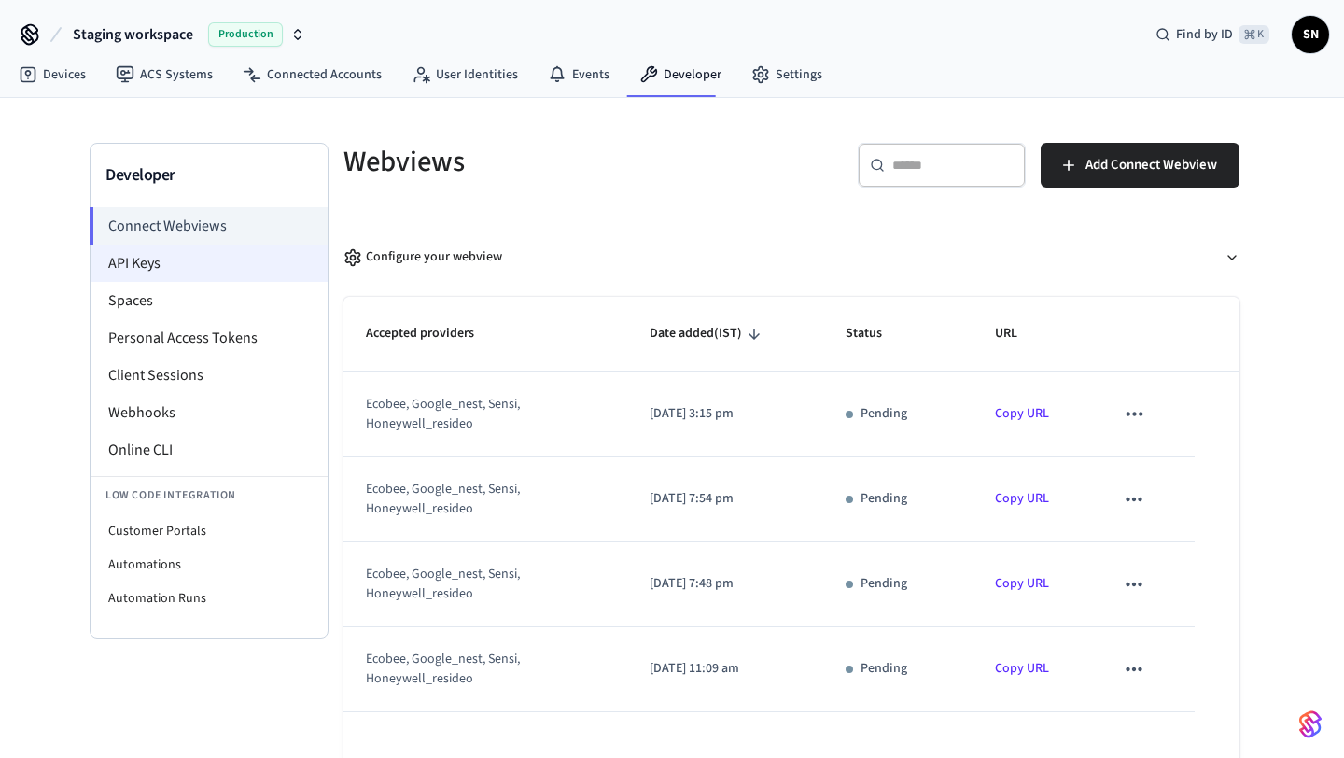
click at [202, 277] on li "API Keys" at bounding box center [209, 263] width 237 height 37
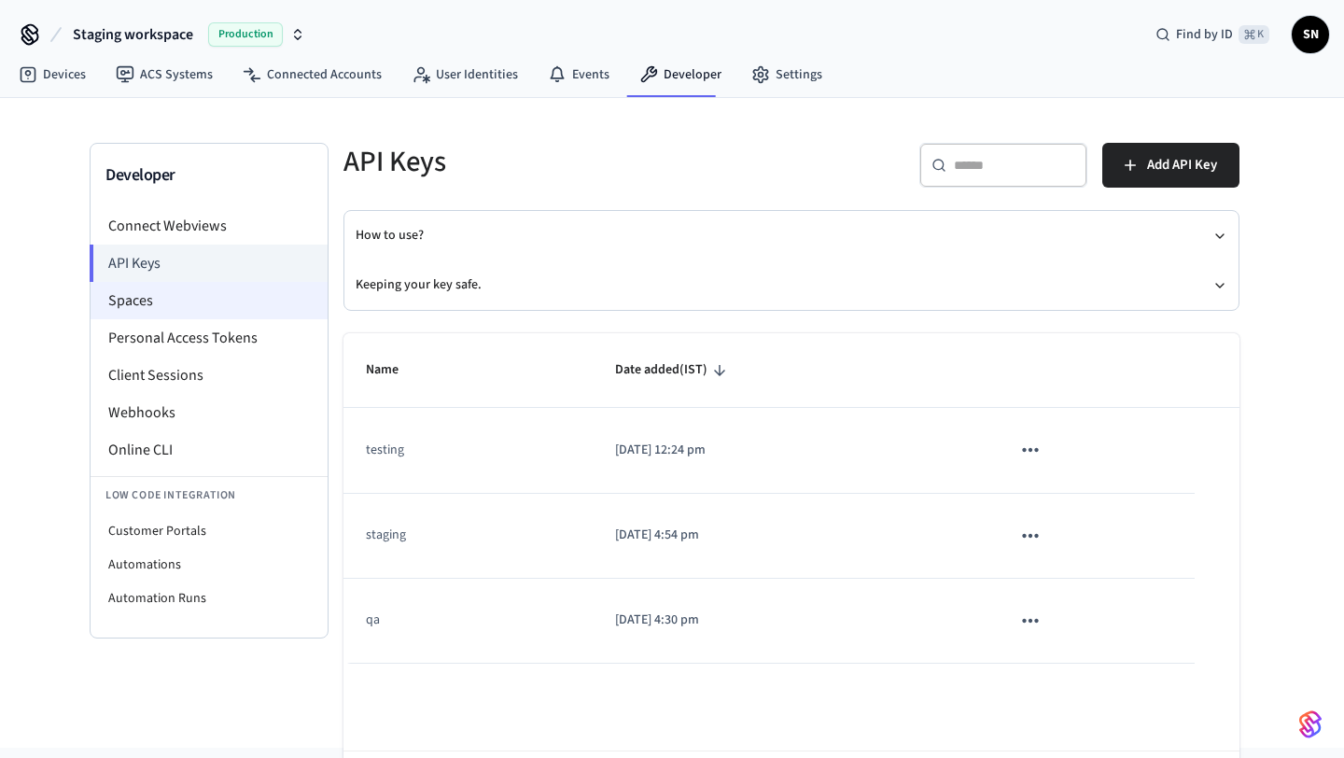
click at [201, 312] on li "Spaces" at bounding box center [209, 300] width 237 height 37
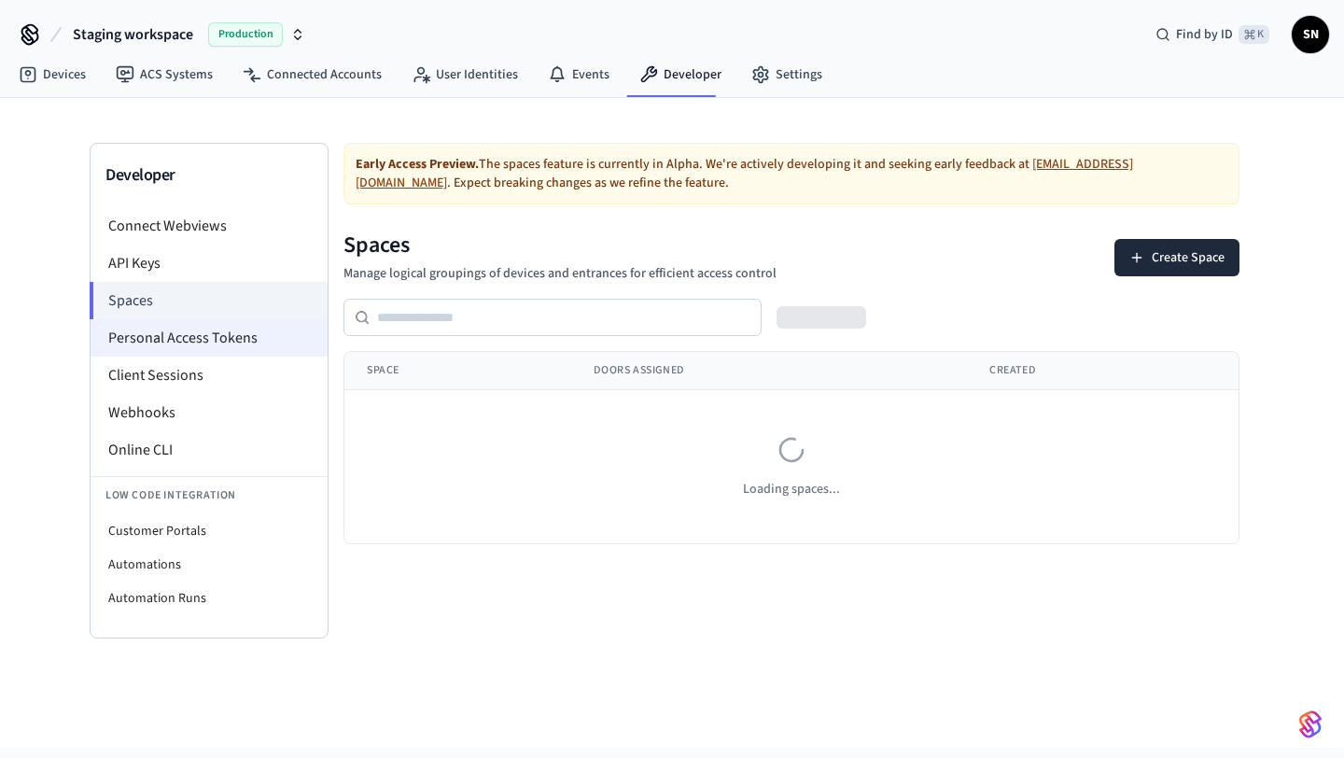
click at [204, 345] on li "Personal Access Tokens" at bounding box center [209, 337] width 237 height 37
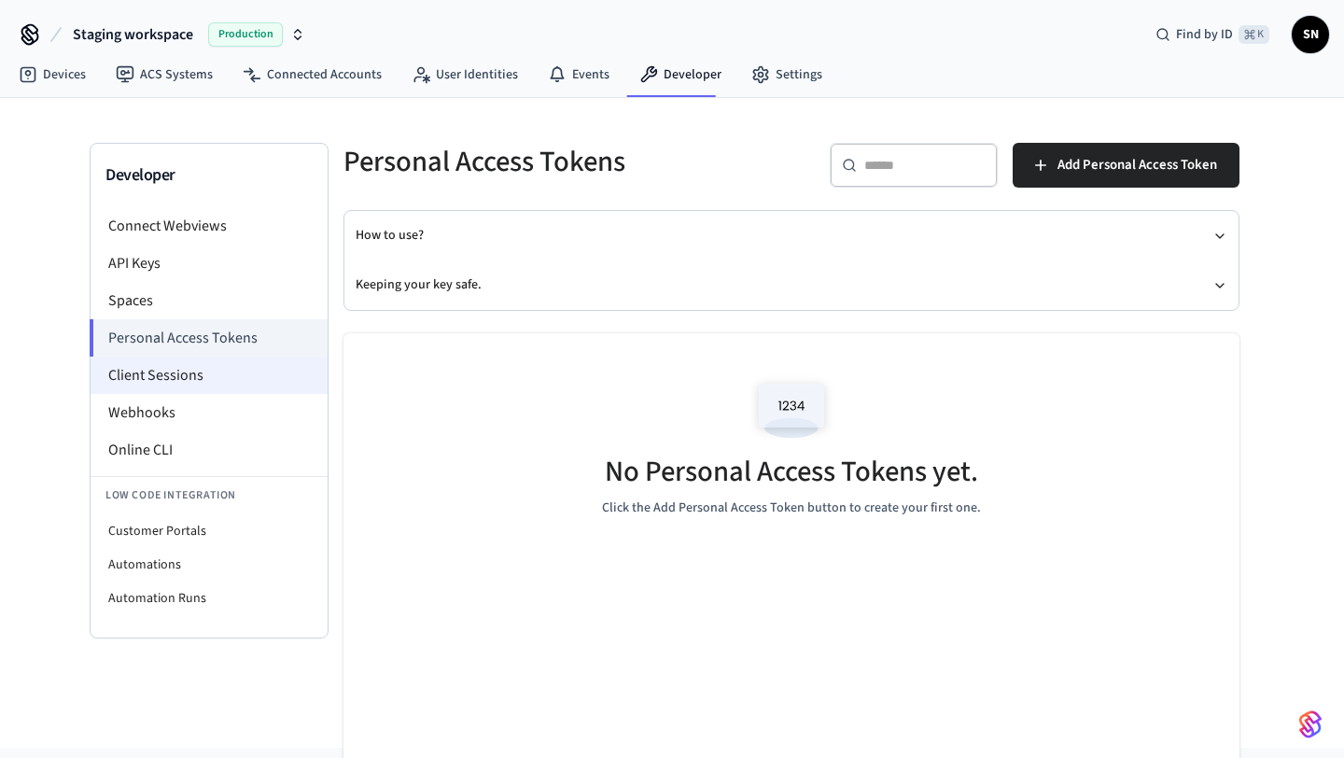
click at [205, 381] on li "Client Sessions" at bounding box center [209, 375] width 237 height 37
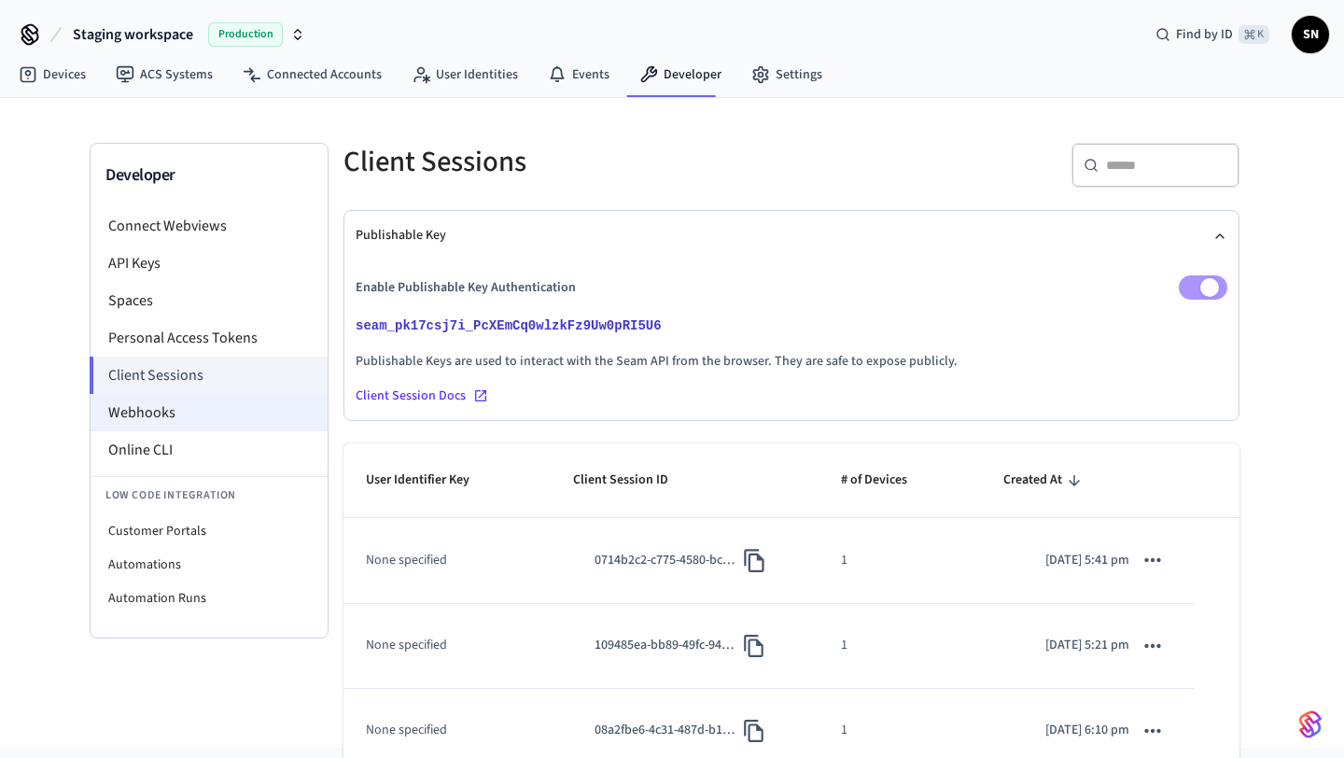
click at [186, 426] on li "Webhooks" at bounding box center [209, 412] width 237 height 37
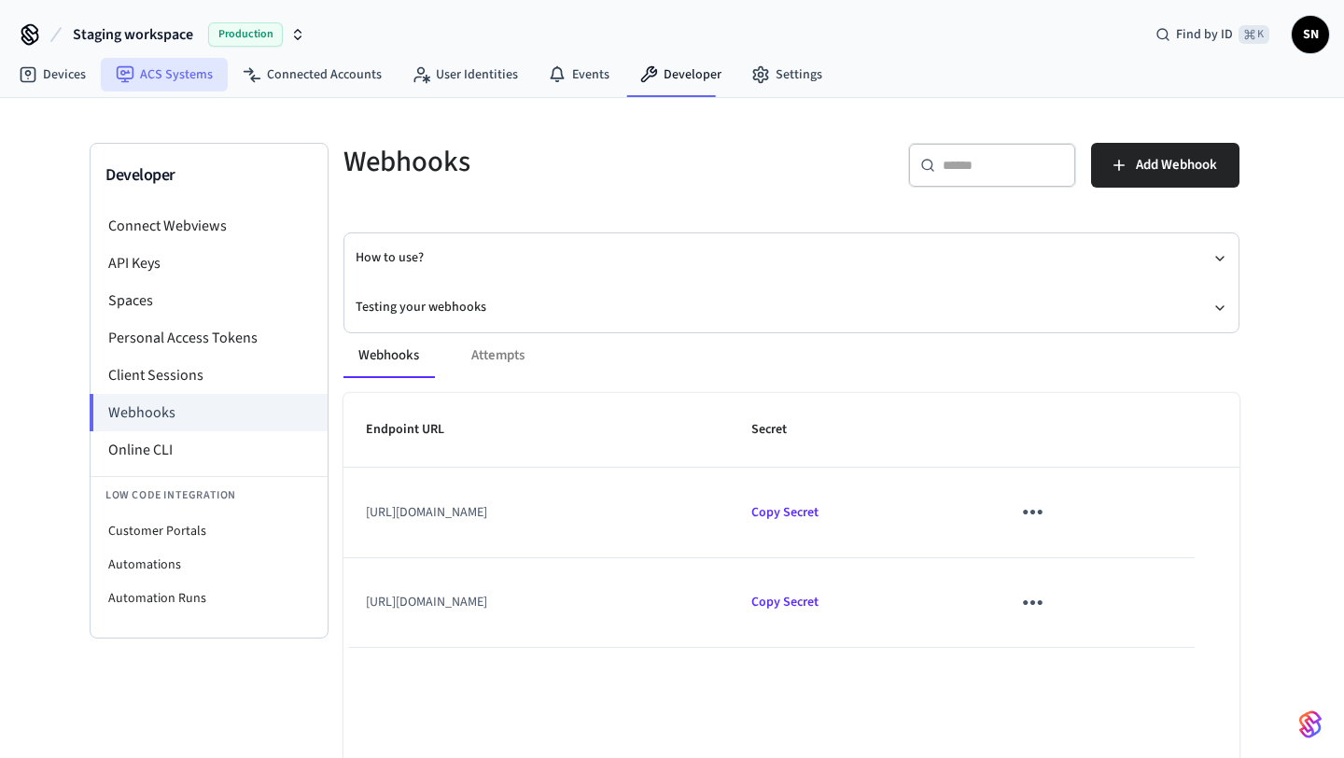
click at [129, 62] on link "ACS Systems" at bounding box center [164, 75] width 127 height 34
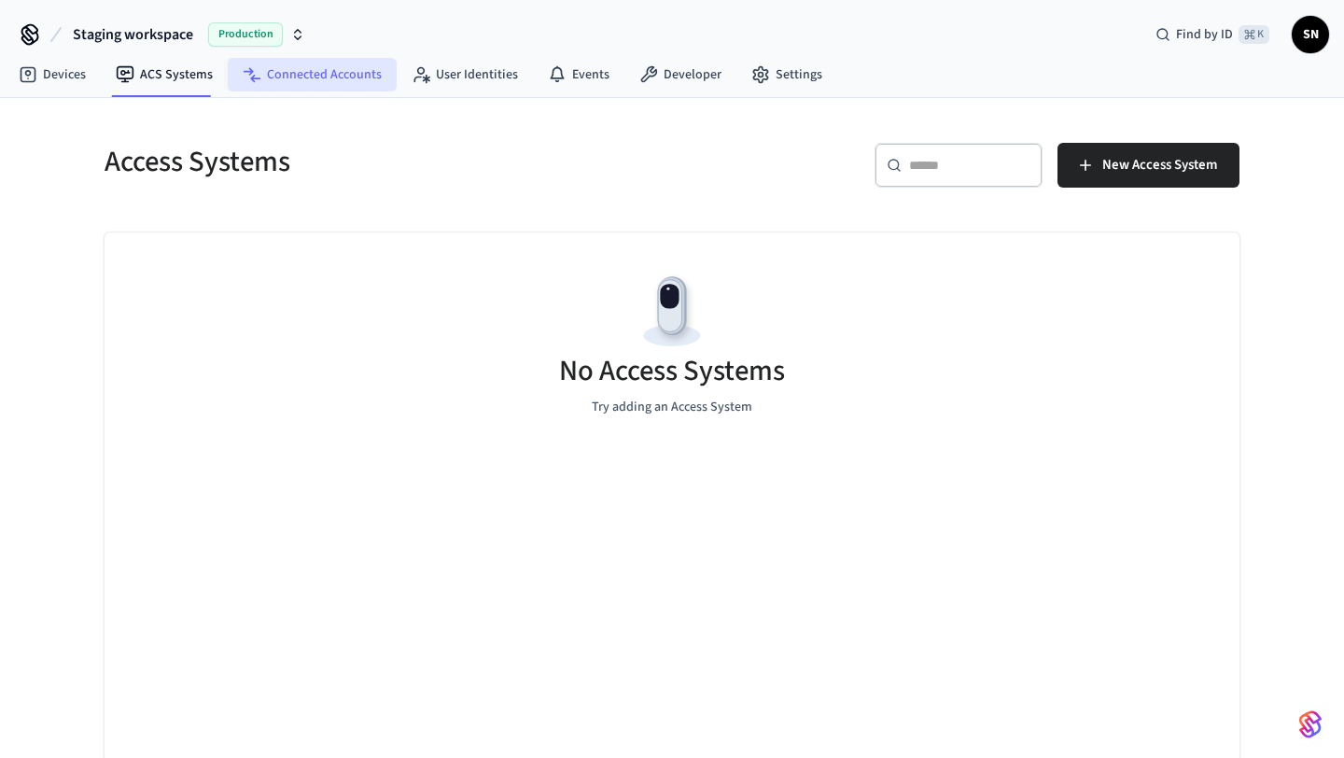
click at [267, 69] on link "Connected Accounts" at bounding box center [312, 75] width 169 height 34
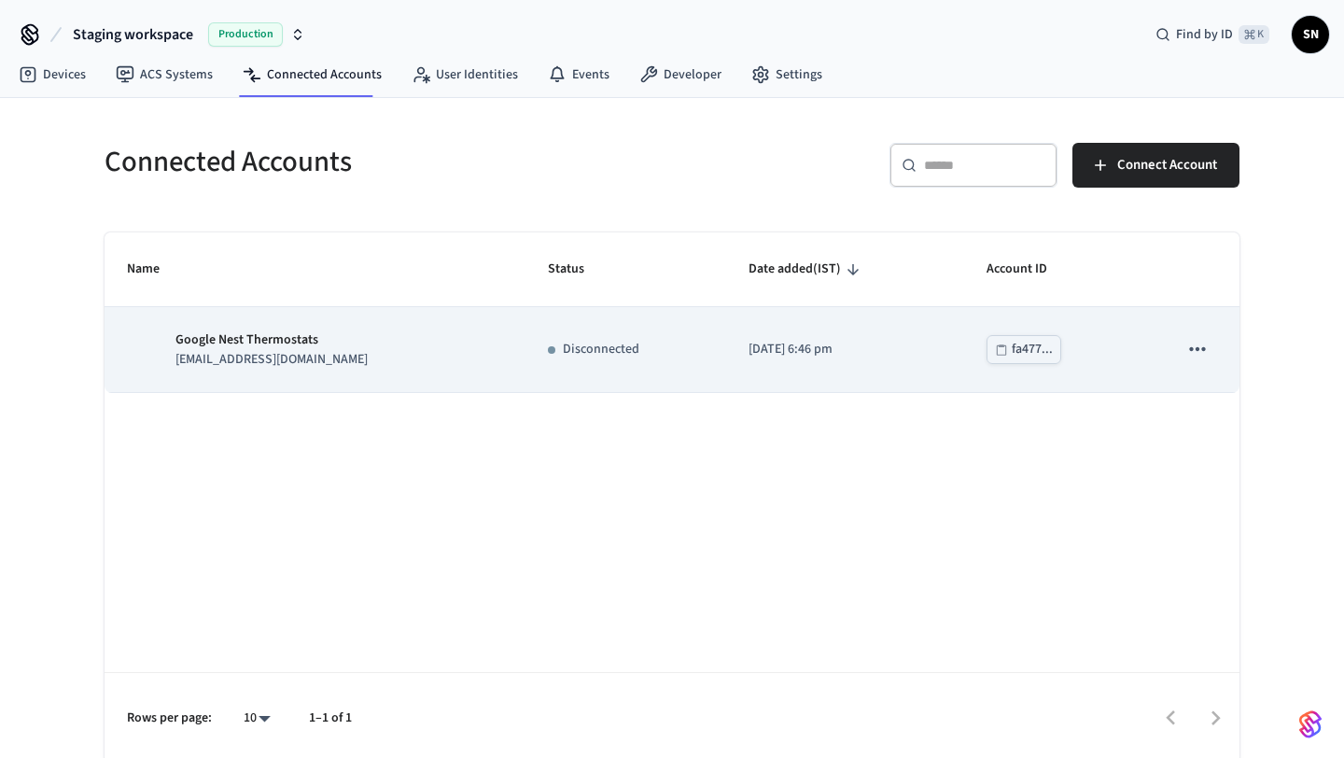
click at [278, 337] on p "Google Nest Thermostats" at bounding box center [272, 341] width 192 height 20
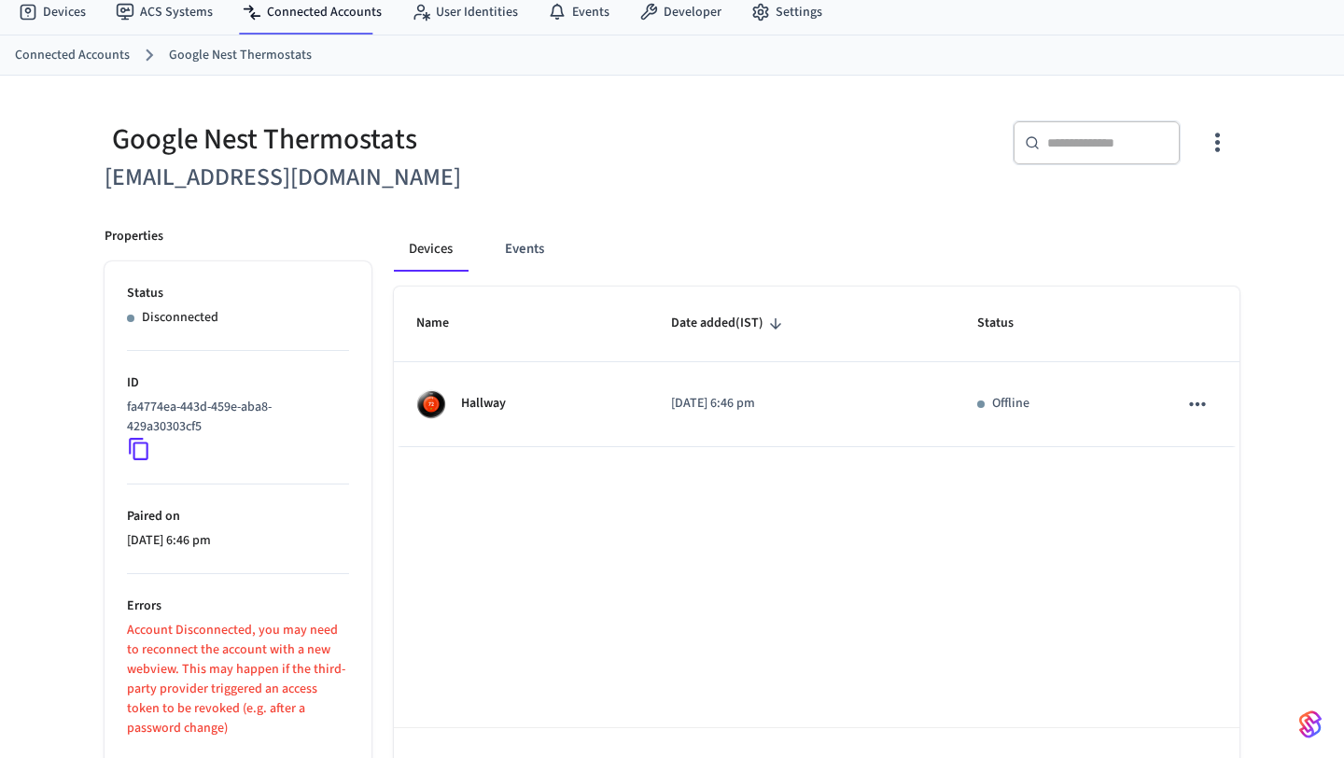
scroll to position [122, 0]
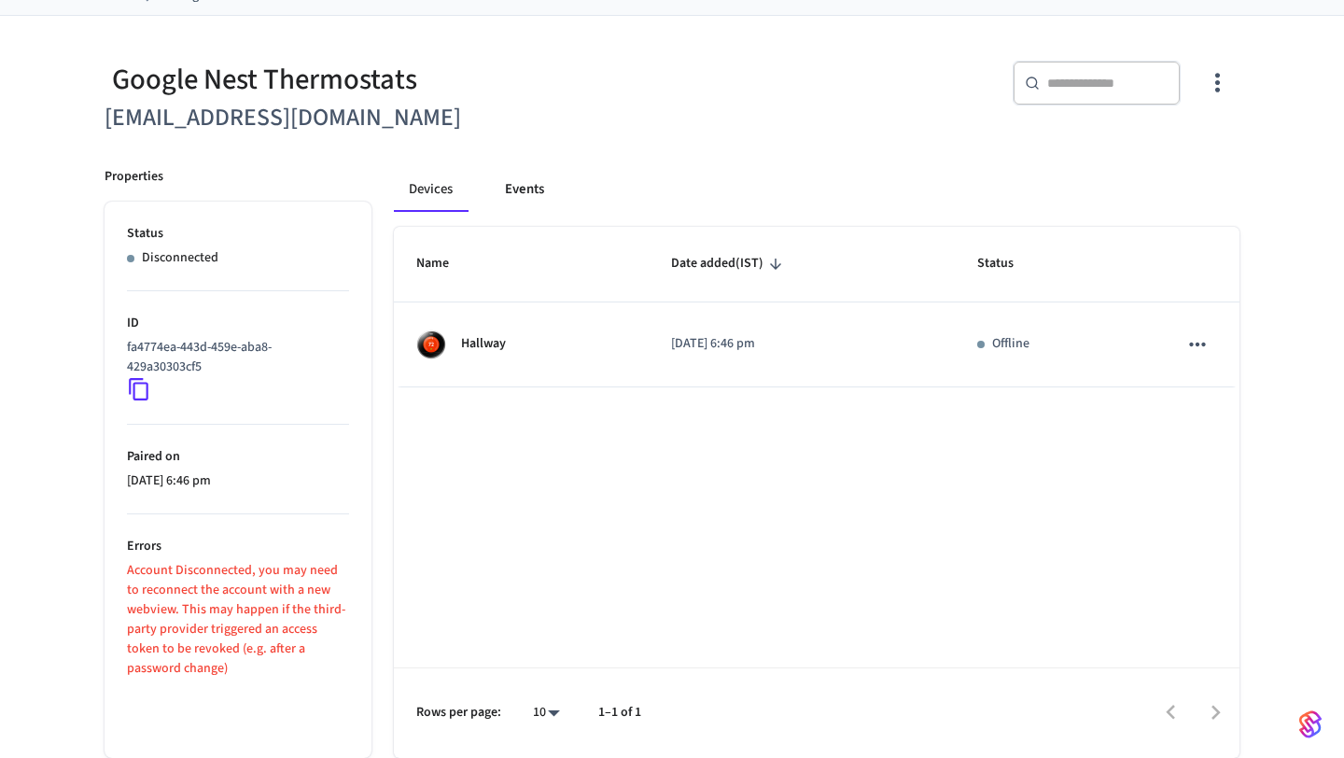
click at [520, 179] on button "Events" at bounding box center [524, 189] width 69 height 45
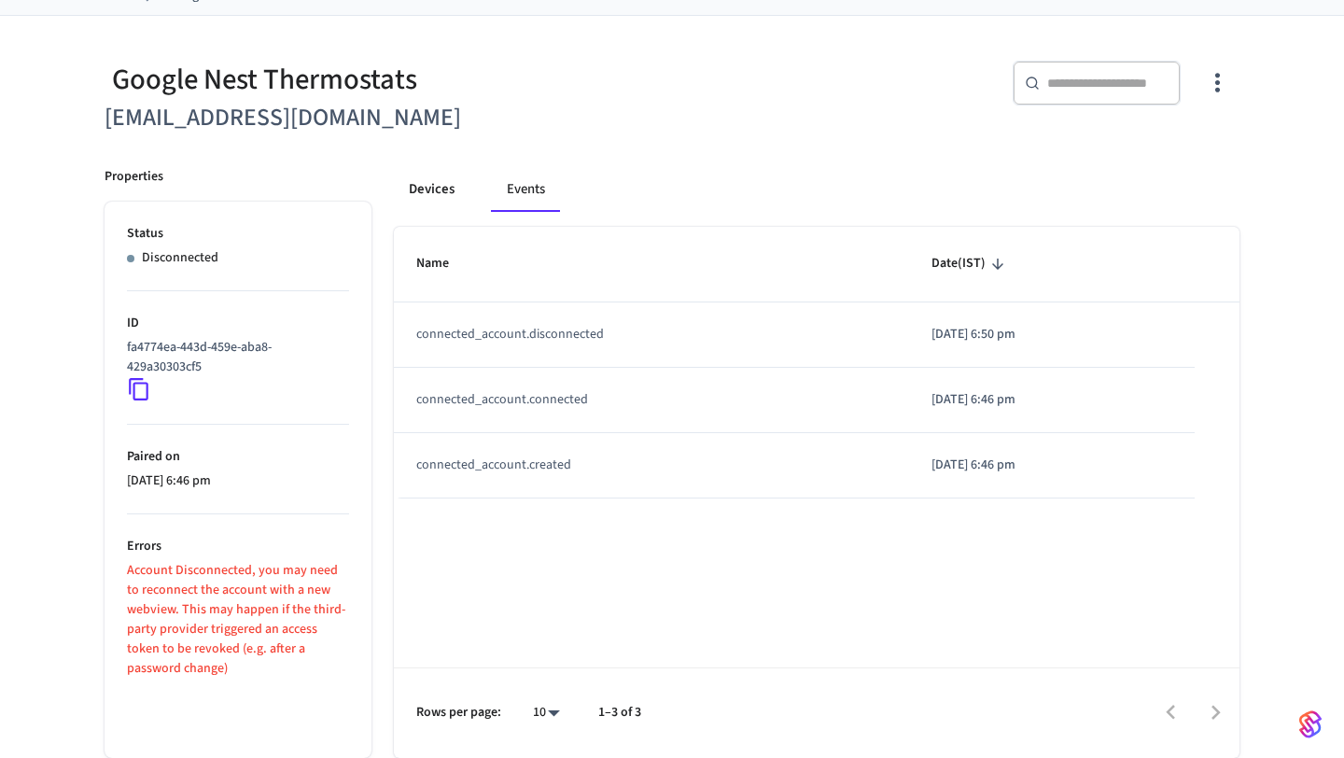
click at [450, 190] on button "Devices" at bounding box center [432, 189] width 76 height 45
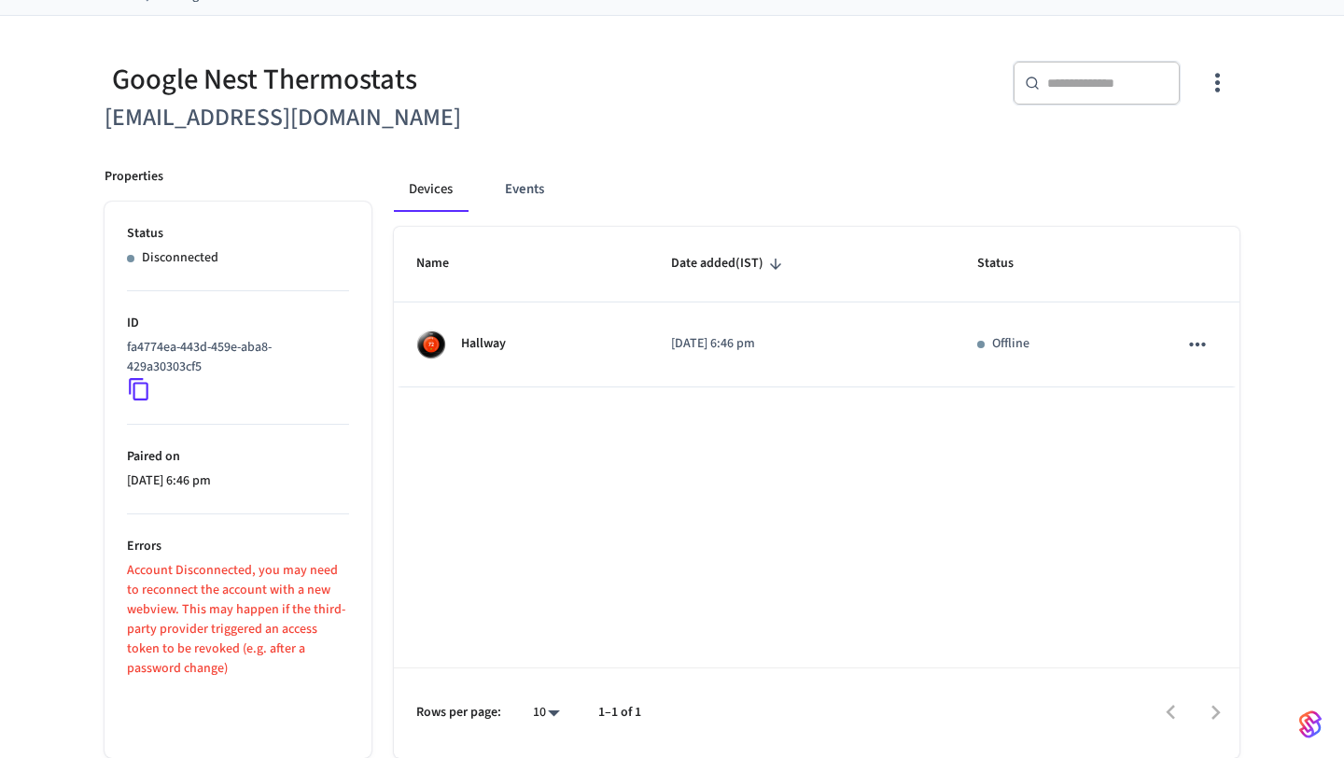
scroll to position [0, 0]
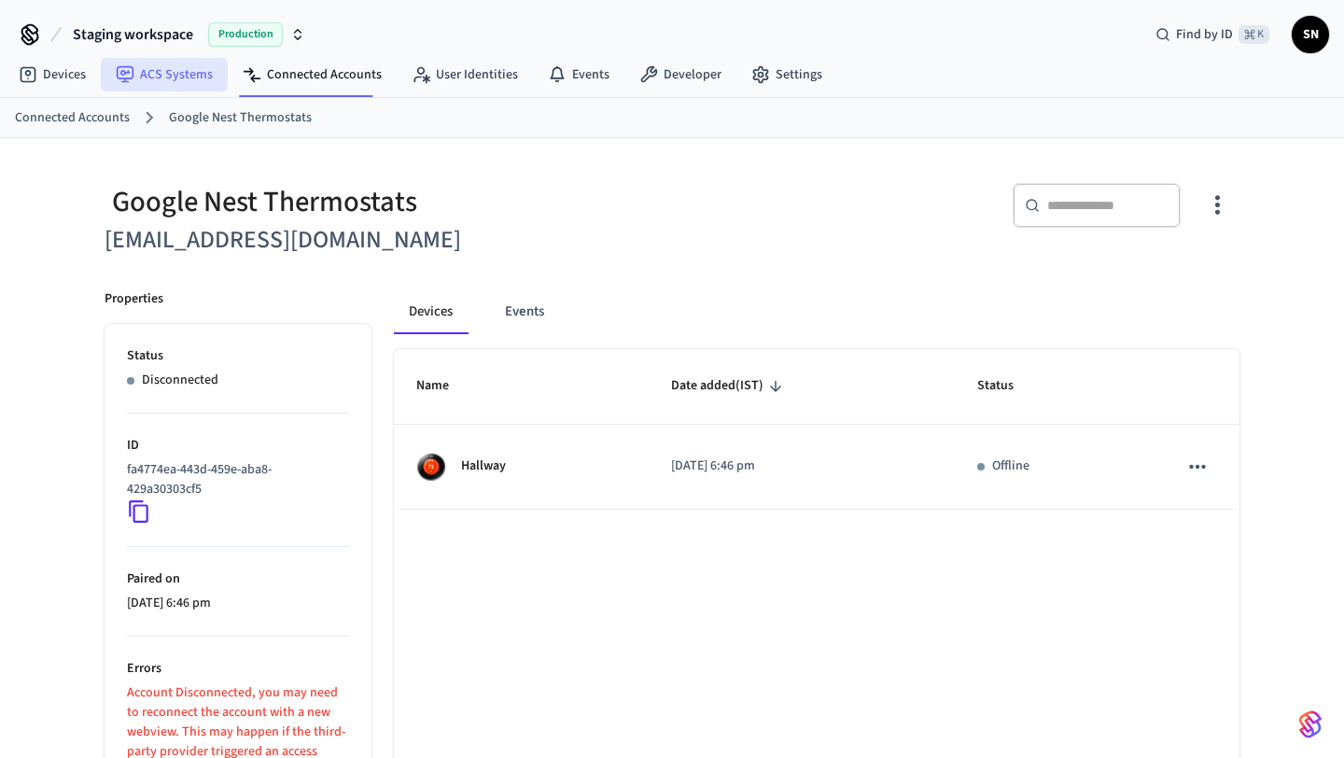
click at [153, 62] on link "ACS Systems" at bounding box center [164, 75] width 127 height 34
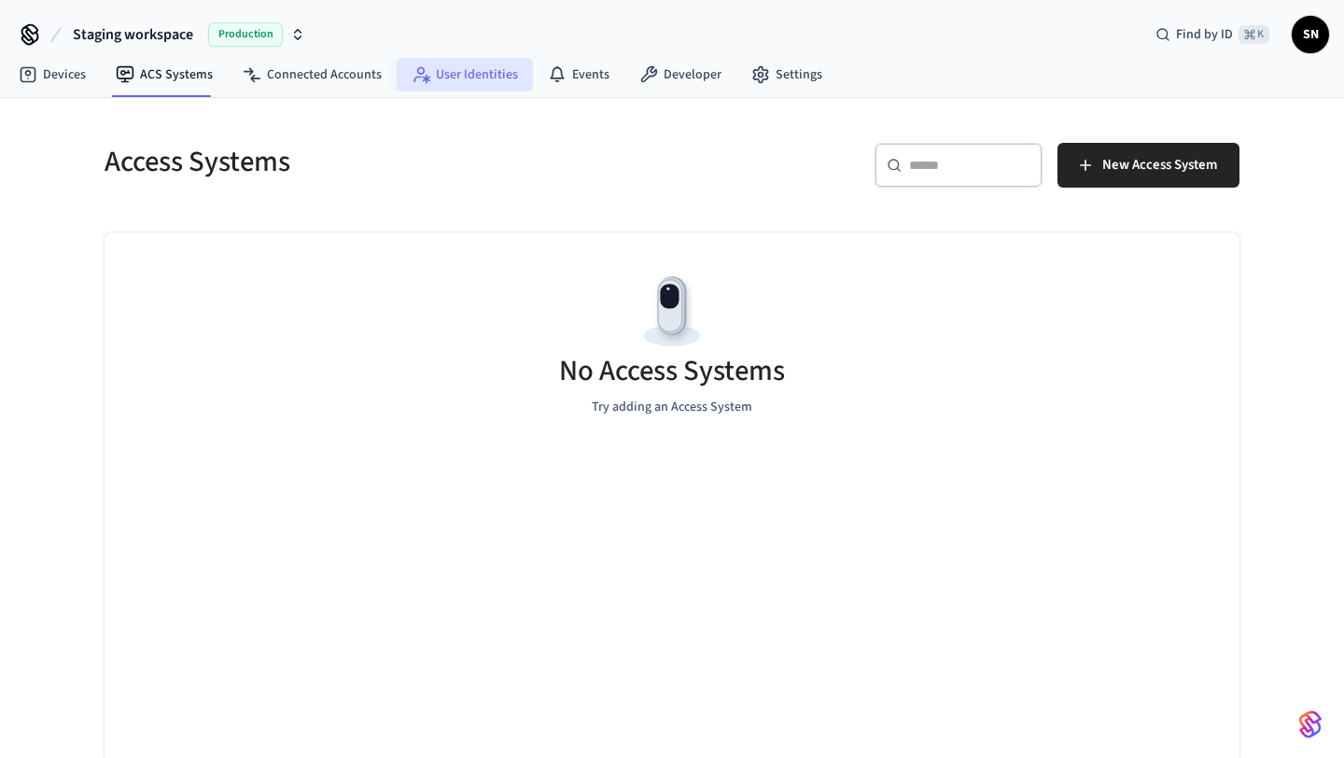
click at [432, 62] on link "User Identities" at bounding box center [465, 75] width 136 height 34
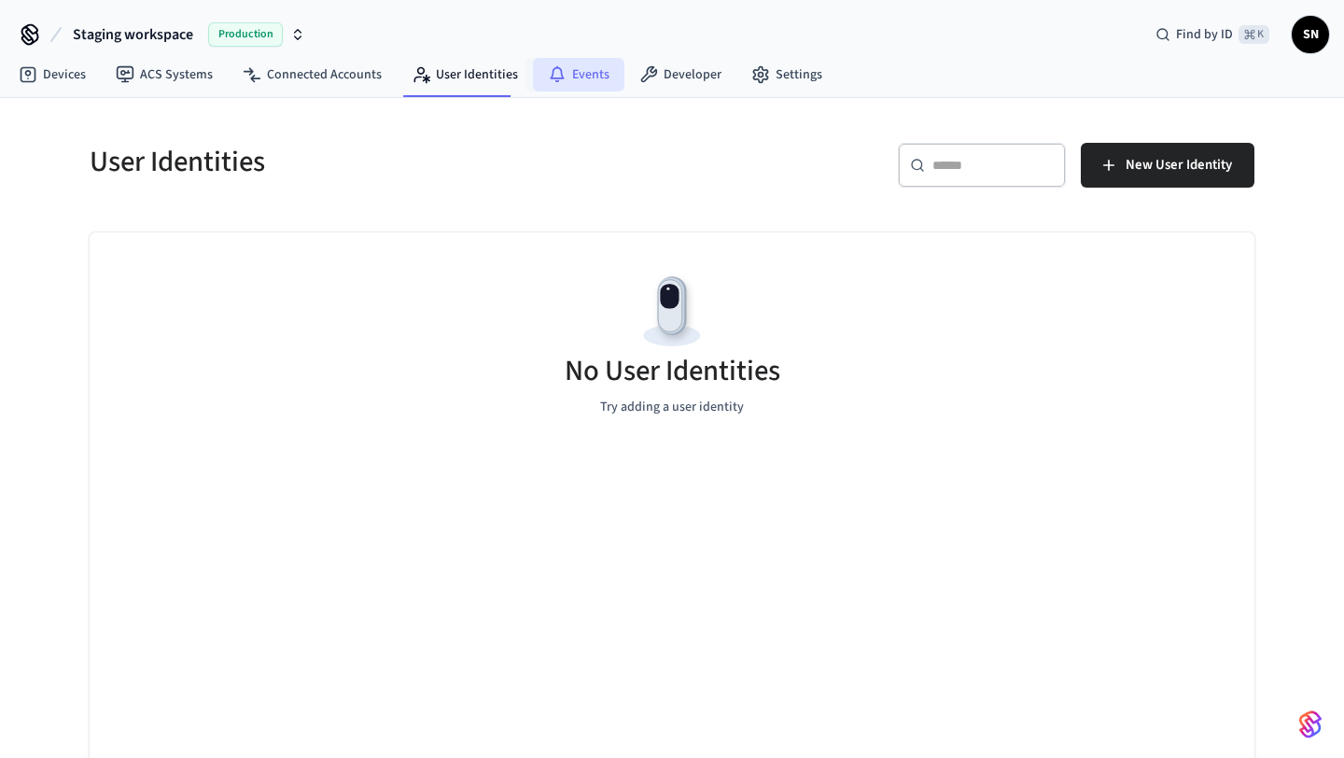
click at [557, 61] on link "Events" at bounding box center [578, 75] width 91 height 34
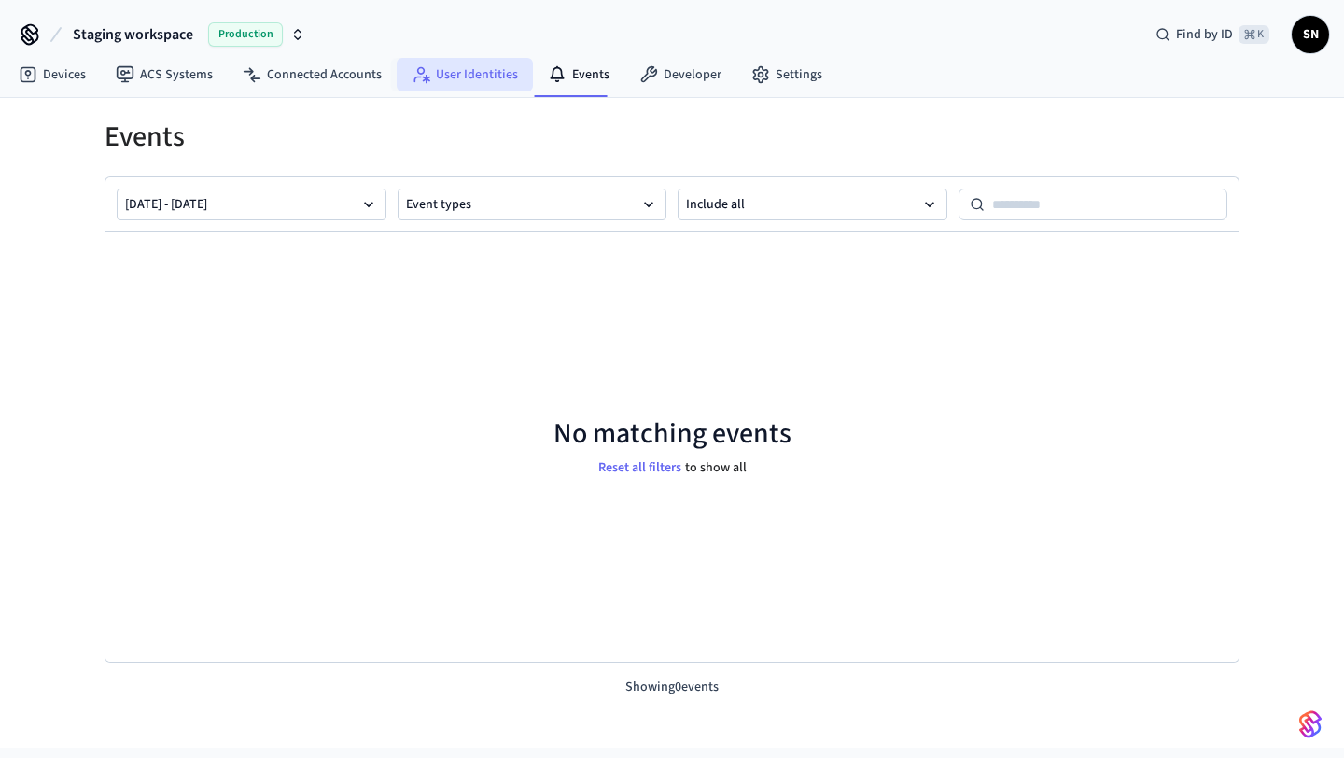
click at [457, 70] on link "User Identities" at bounding box center [465, 75] width 136 height 34
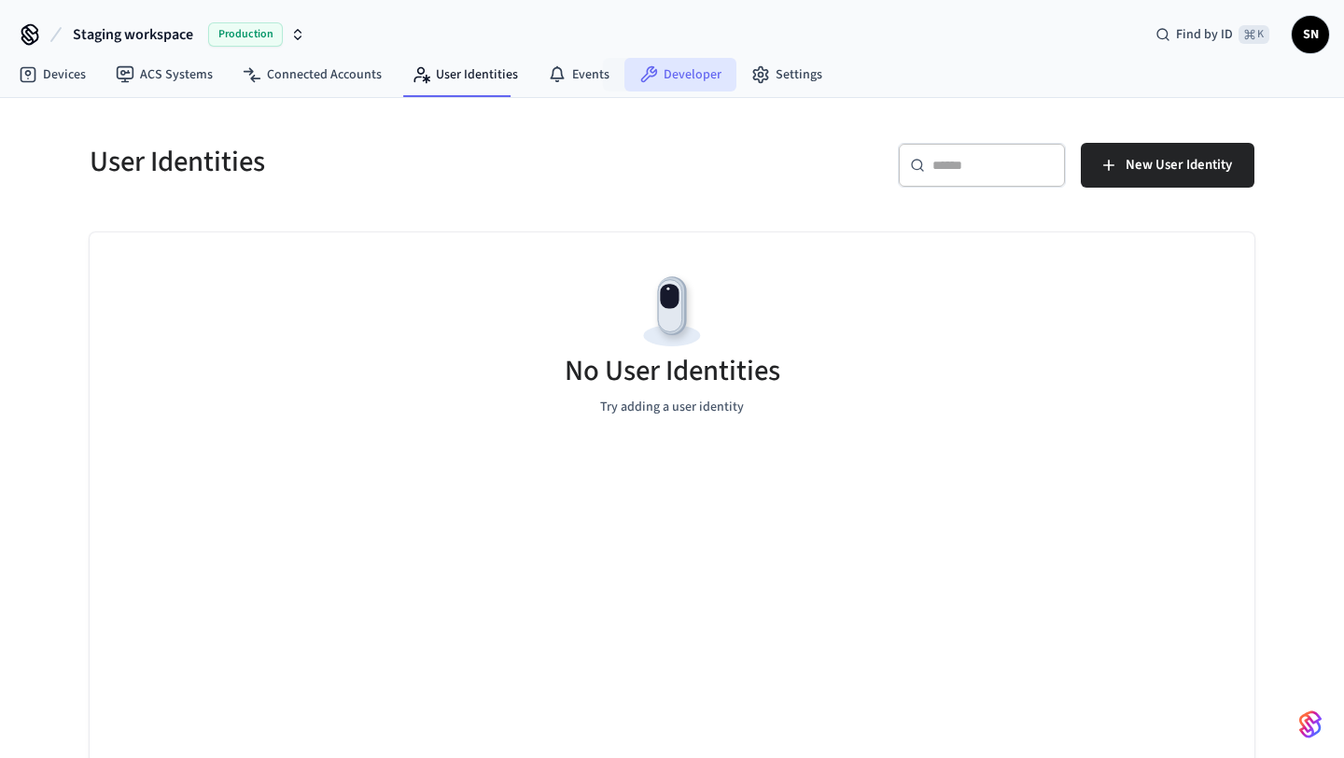
click at [653, 79] on link "Developer" at bounding box center [681, 75] width 112 height 34
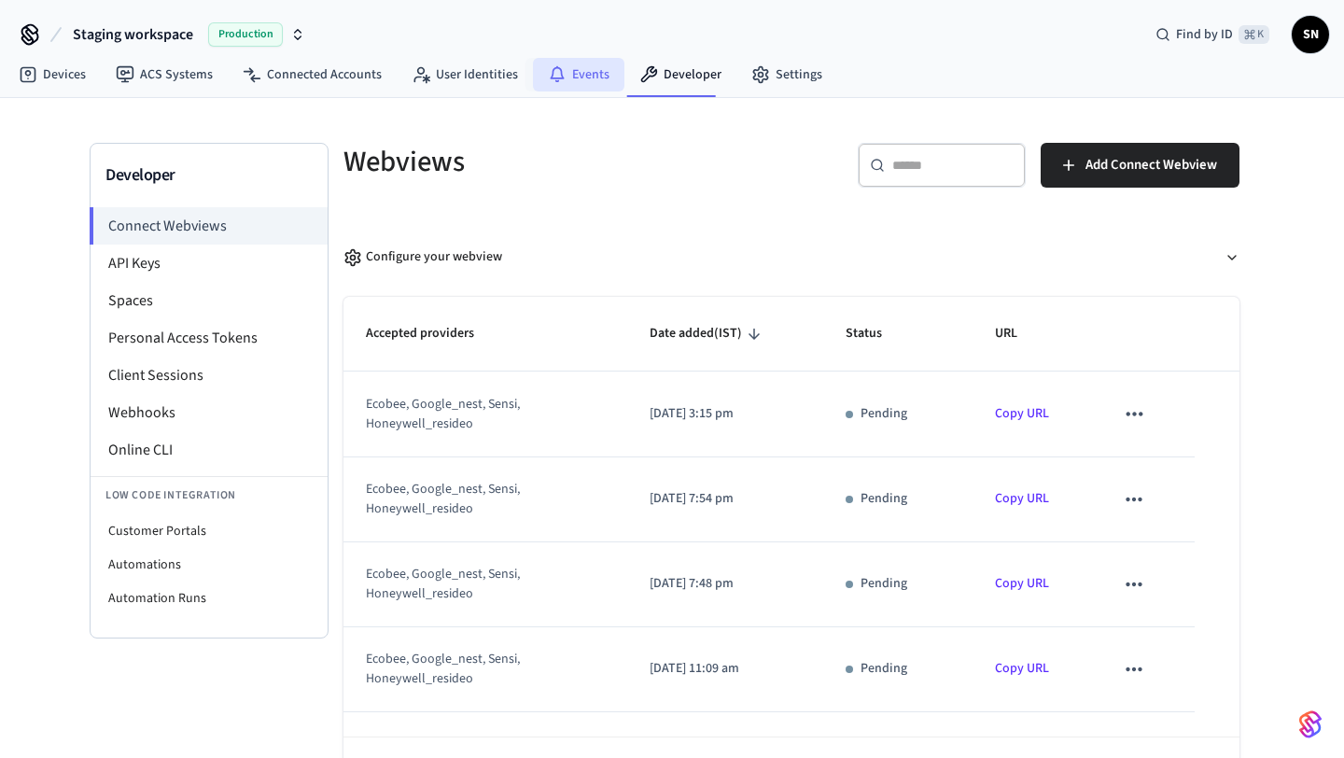
click at [566, 82] on link "Events" at bounding box center [578, 75] width 91 height 34
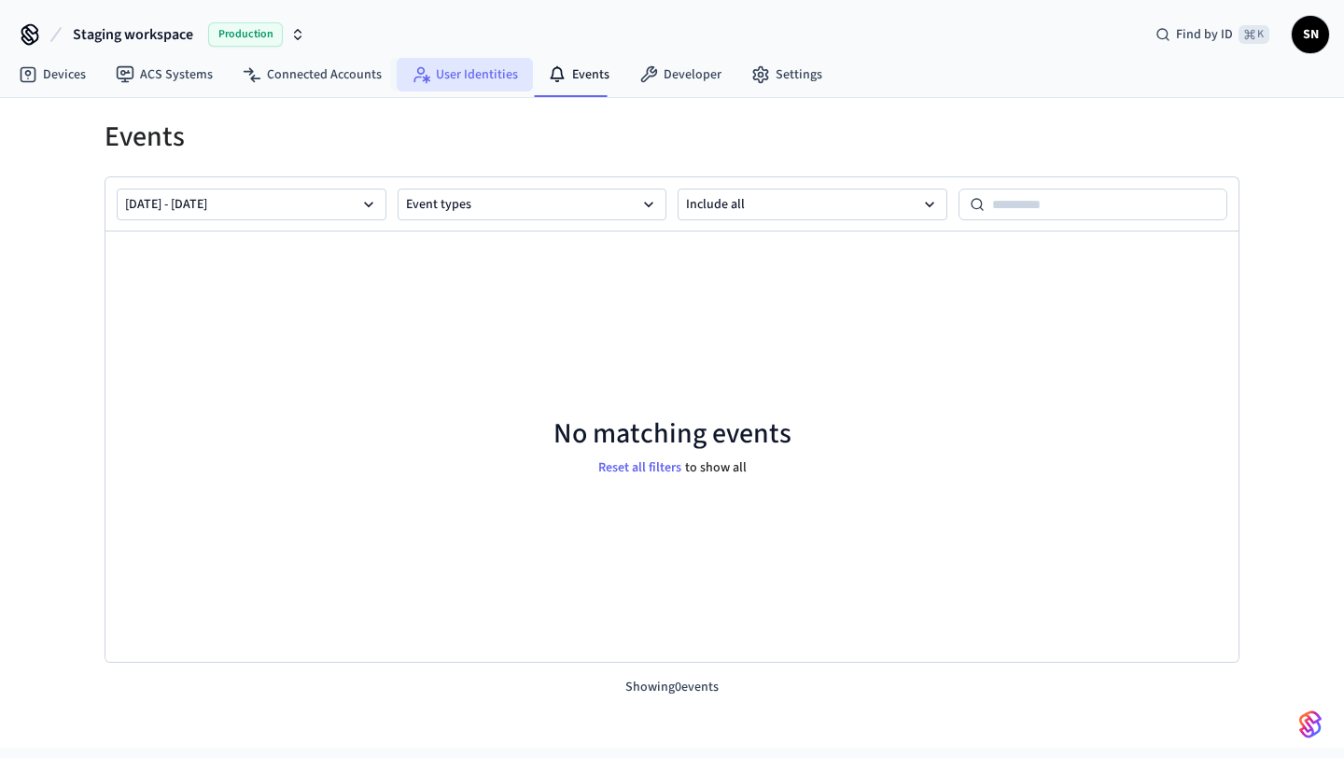
click at [446, 79] on link "User Identities" at bounding box center [465, 75] width 136 height 34
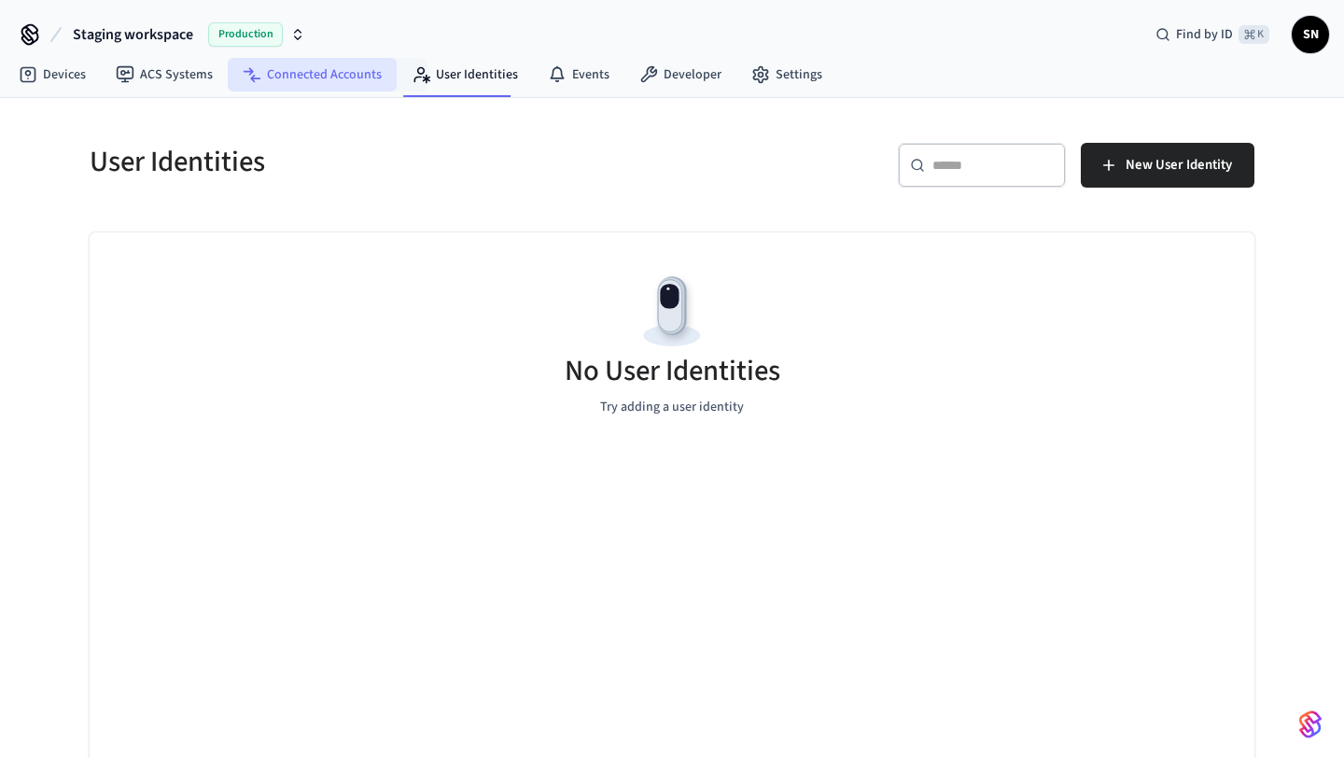
click at [316, 89] on link "Connected Accounts" at bounding box center [312, 75] width 169 height 34
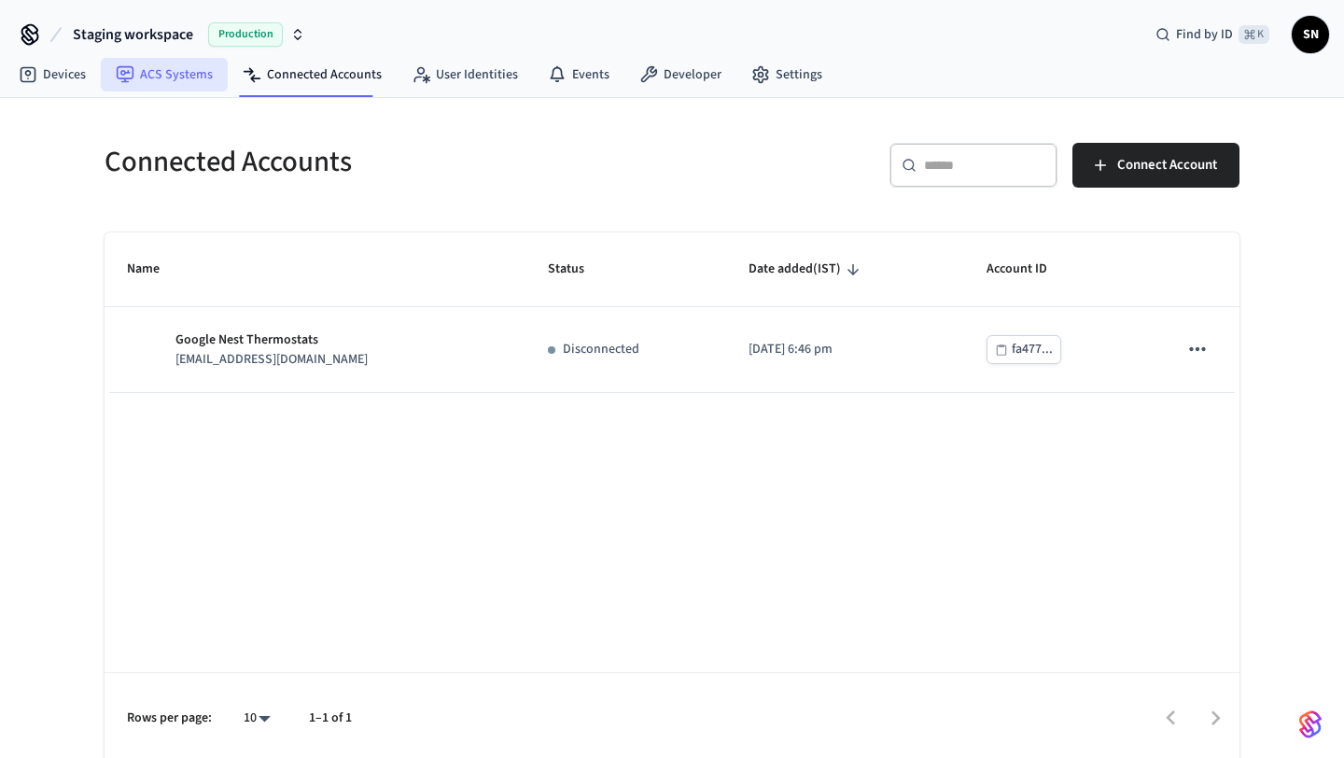
click at [176, 77] on link "ACS Systems" at bounding box center [164, 75] width 127 height 34
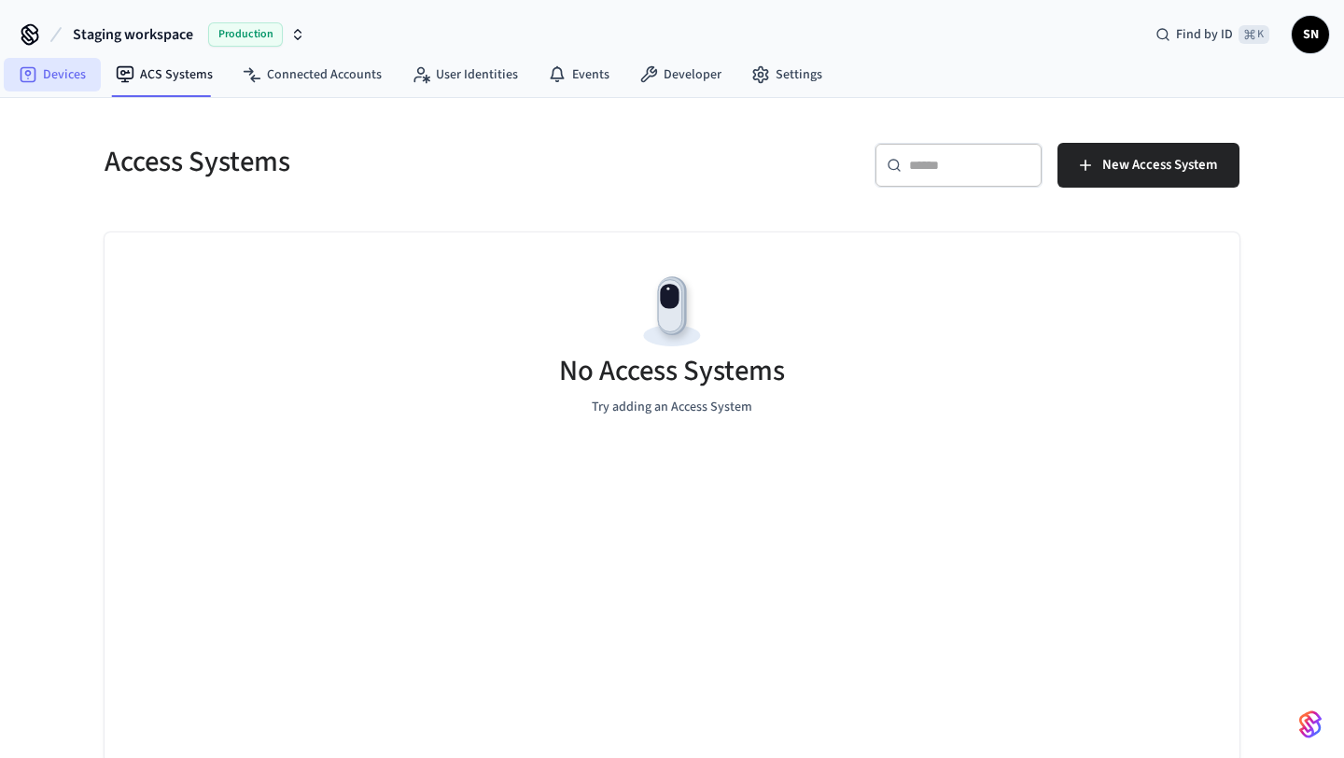
click at [48, 70] on link "Devices" at bounding box center [52, 75] width 97 height 34
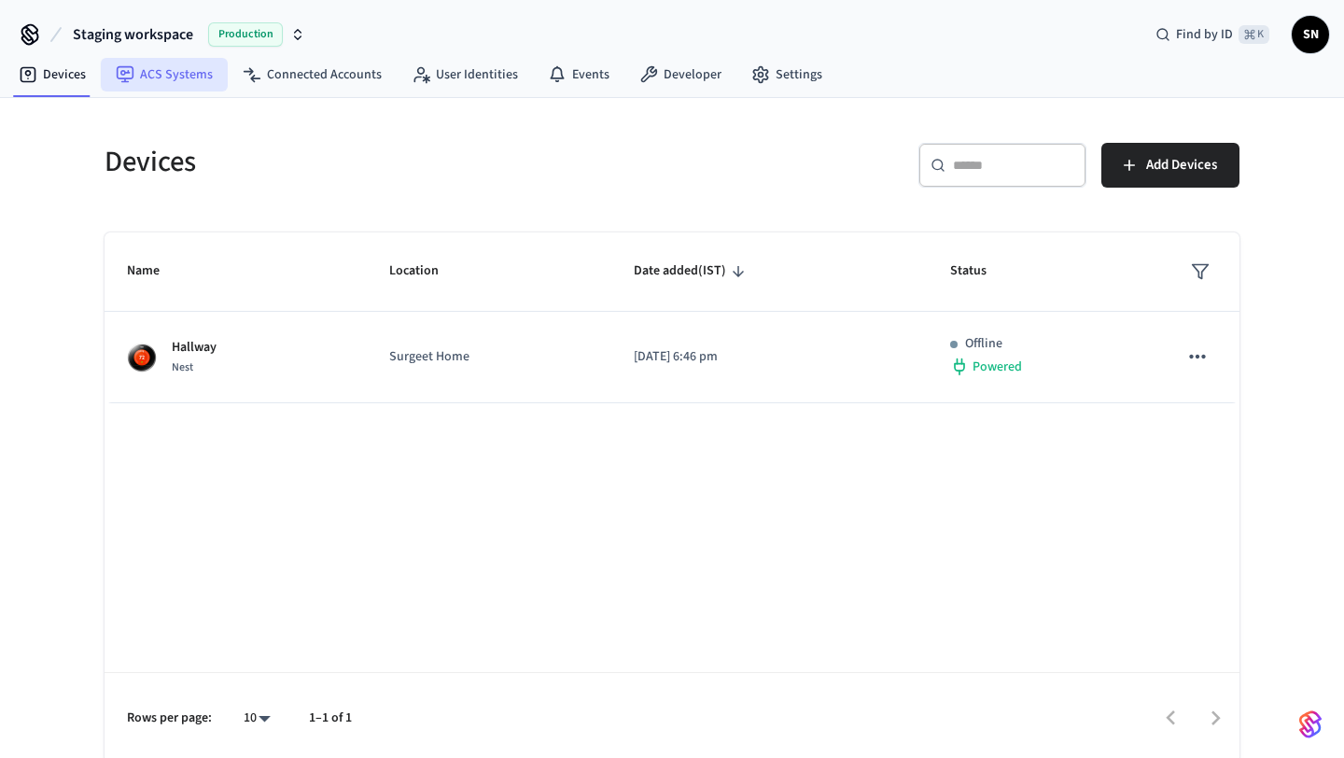
click at [156, 67] on link "ACS Systems" at bounding box center [164, 75] width 127 height 34
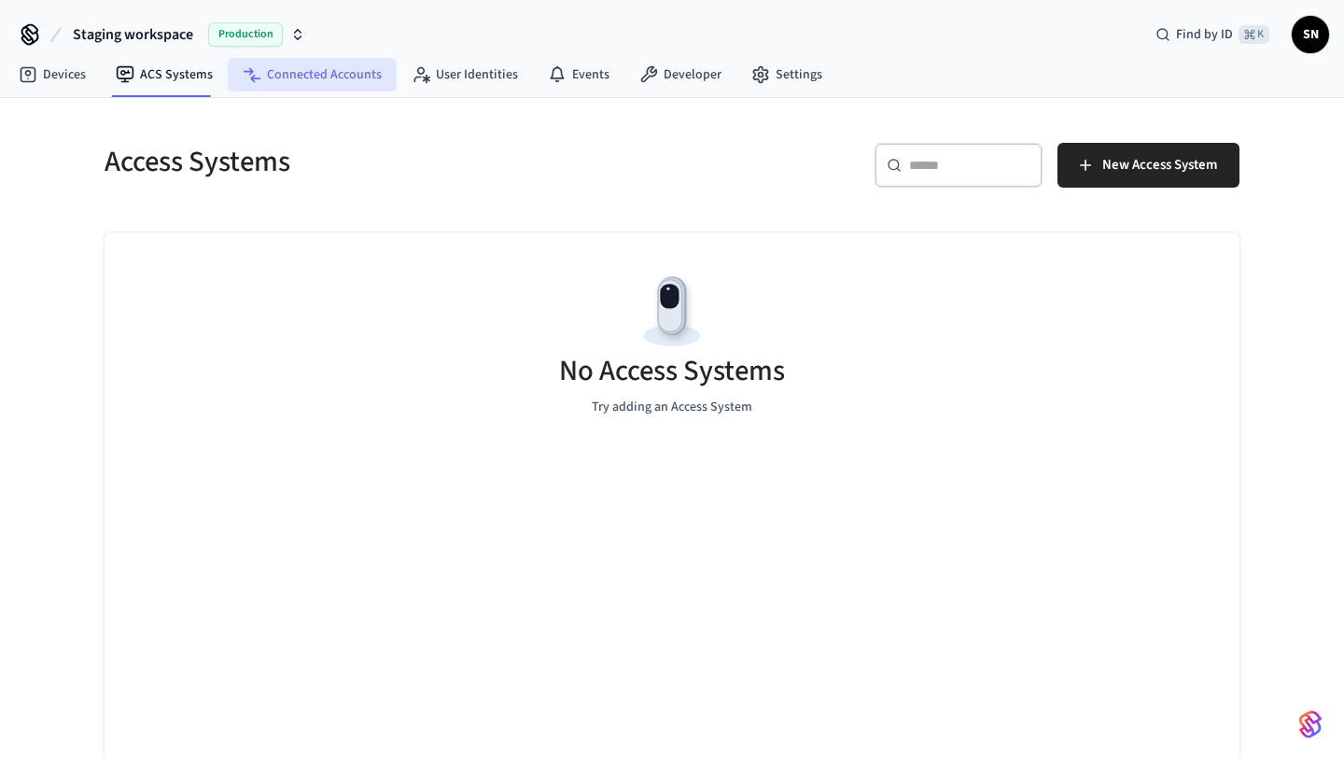
click at [257, 66] on icon at bounding box center [252, 74] width 19 height 19
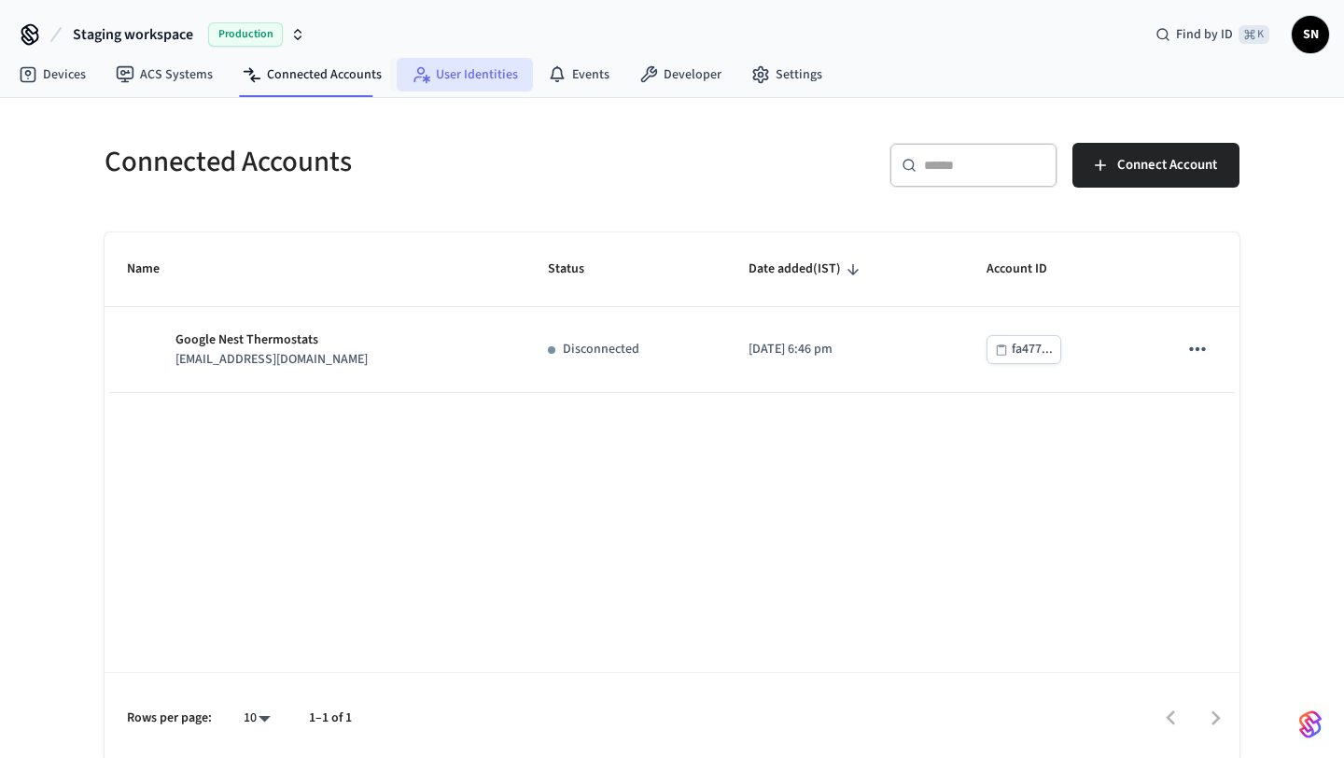
click at [436, 67] on link "User Identities" at bounding box center [465, 75] width 136 height 34
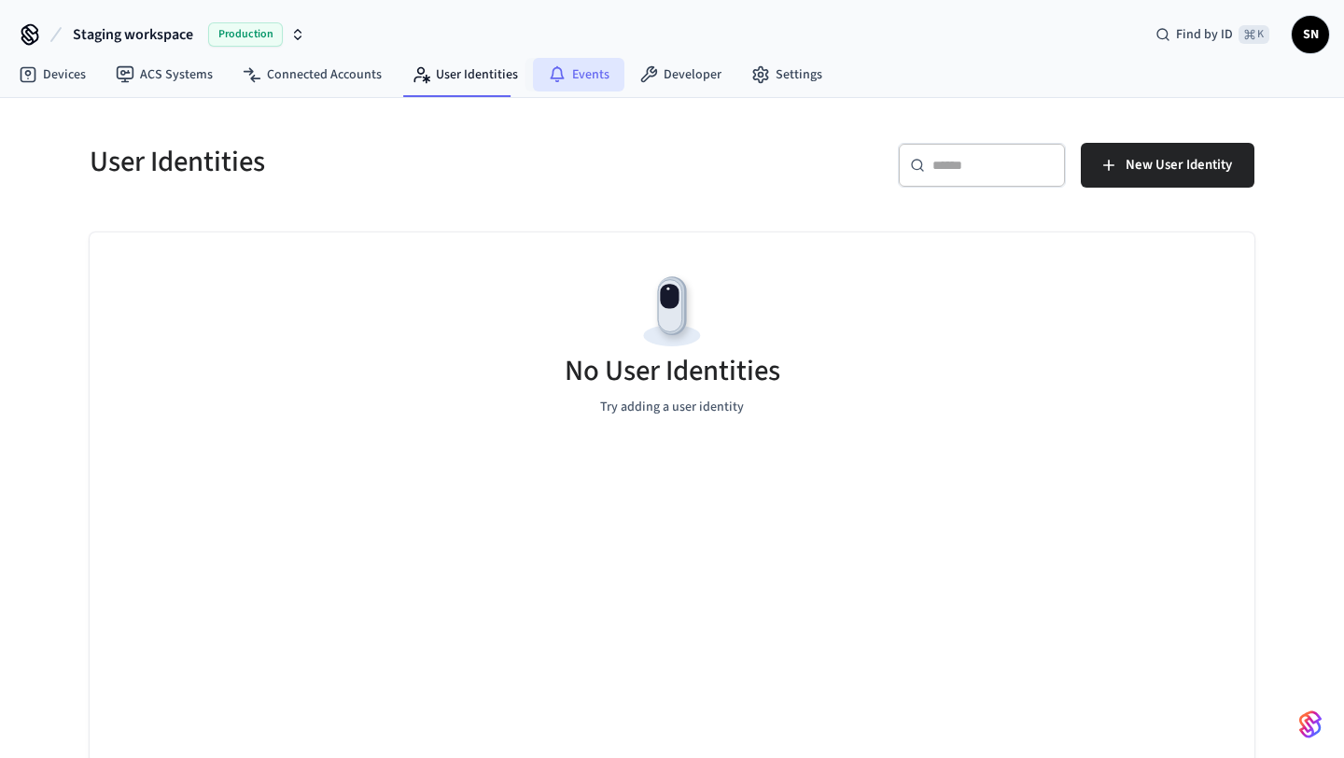
click at [560, 65] on link "Events" at bounding box center [578, 75] width 91 height 34
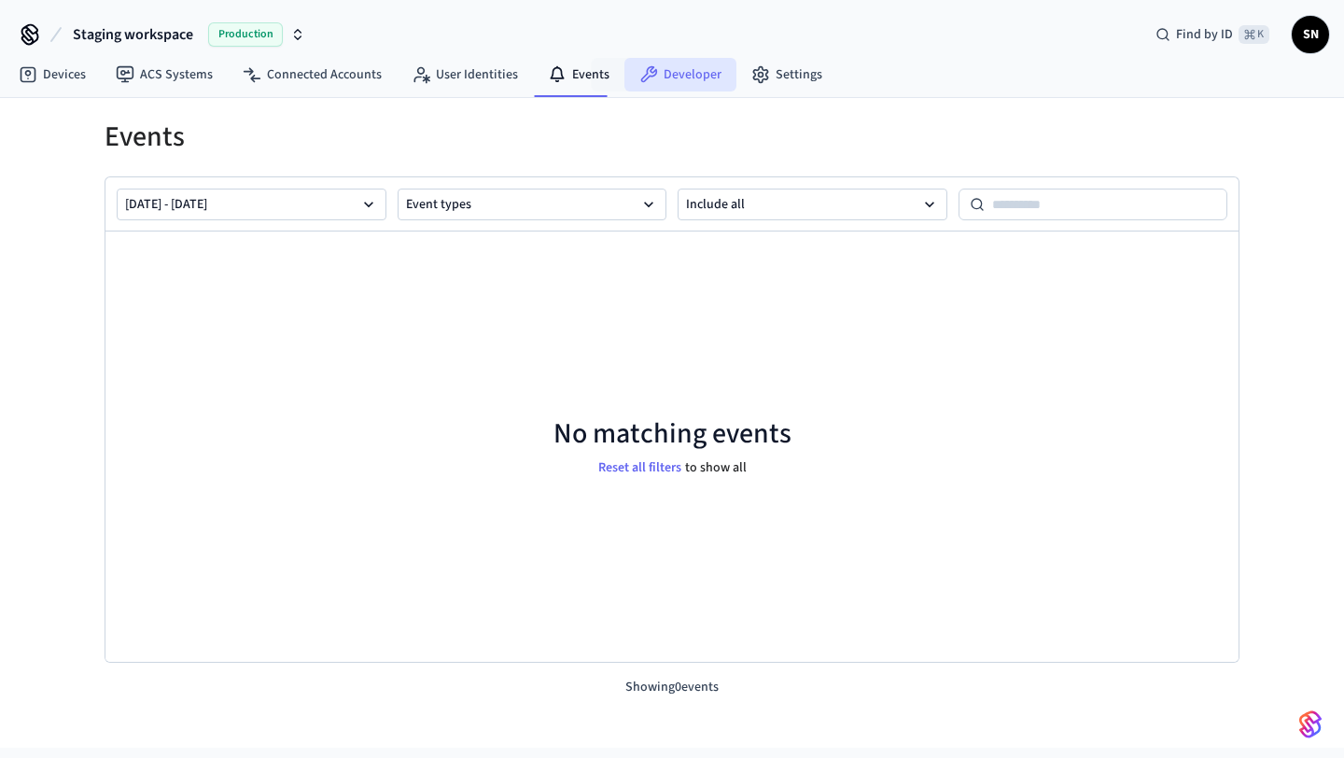
click at [675, 65] on link "Developer" at bounding box center [681, 75] width 112 height 34
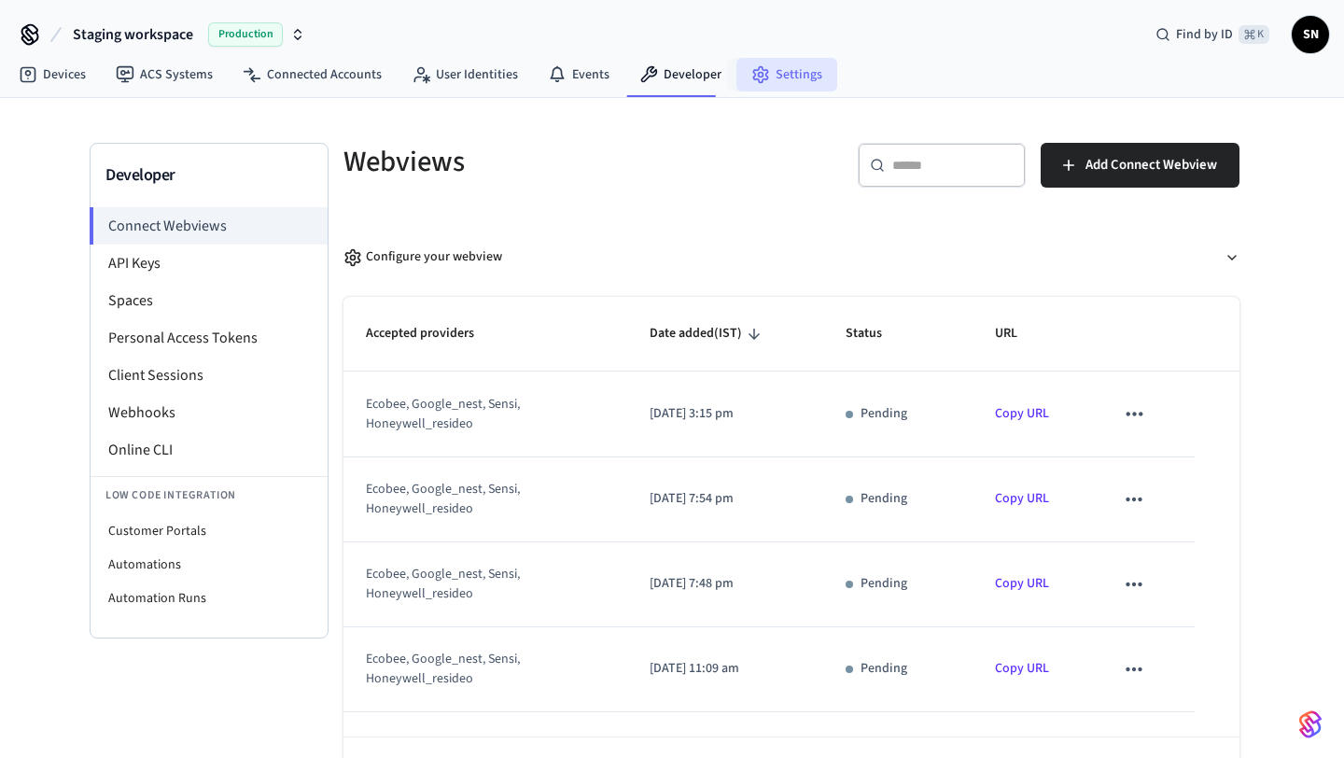
click at [762, 68] on link "Settings" at bounding box center [787, 75] width 101 height 34
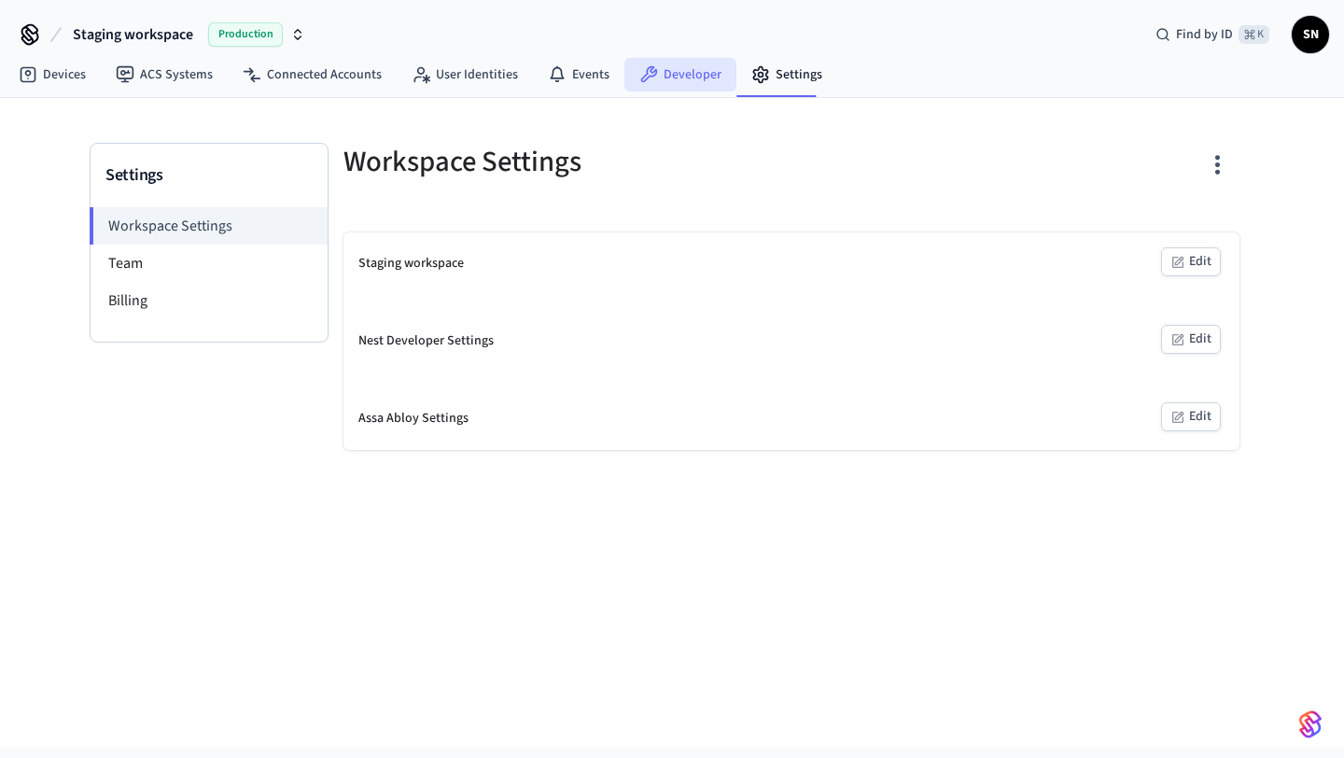
click at [680, 69] on link "Developer" at bounding box center [681, 75] width 112 height 34
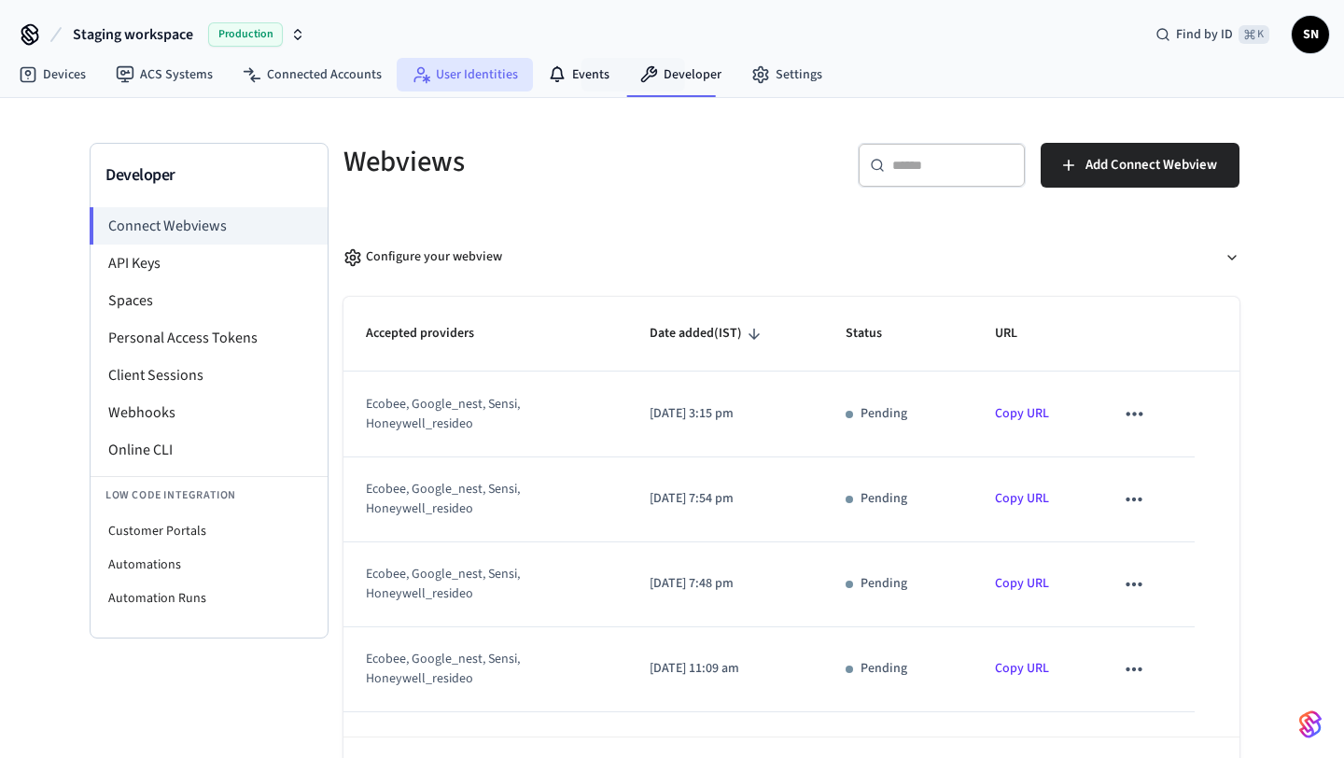
click at [510, 73] on link "User Identities" at bounding box center [465, 75] width 136 height 34
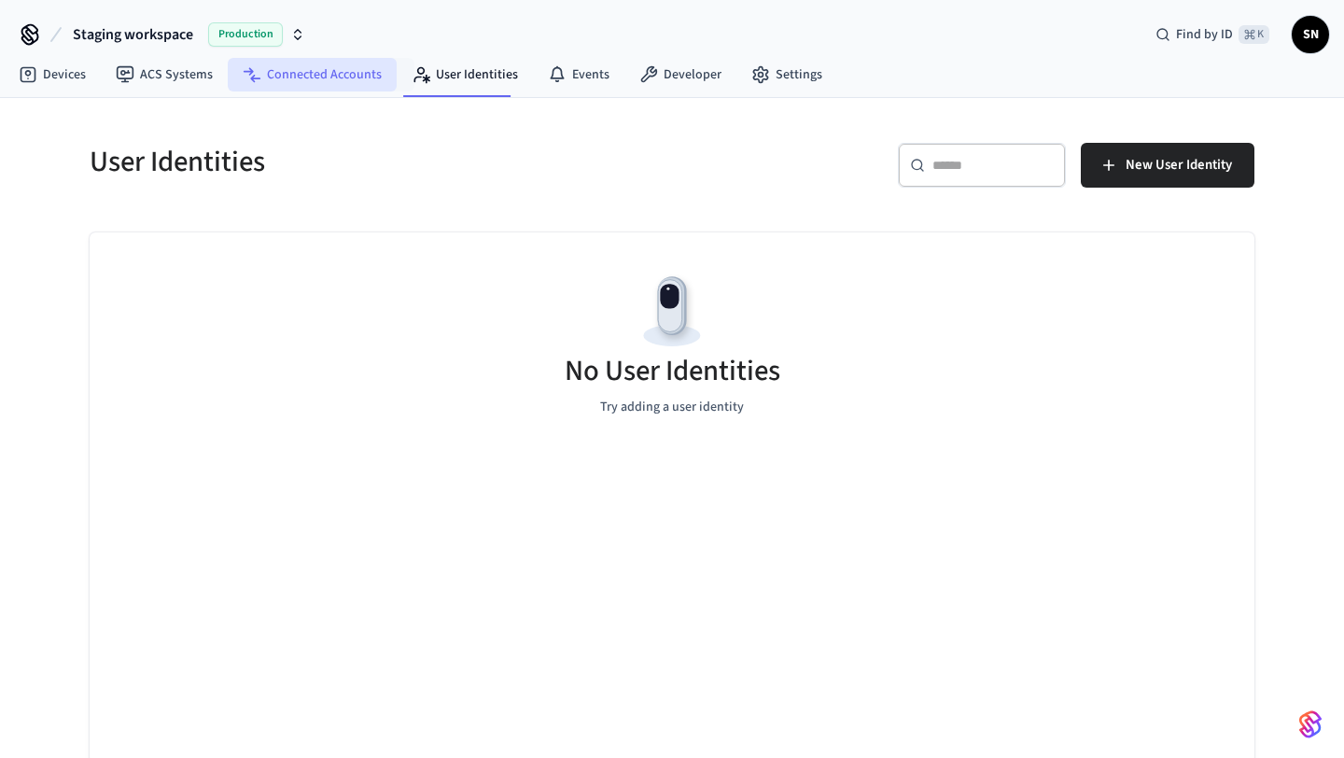
click at [345, 75] on link "Connected Accounts" at bounding box center [312, 75] width 169 height 34
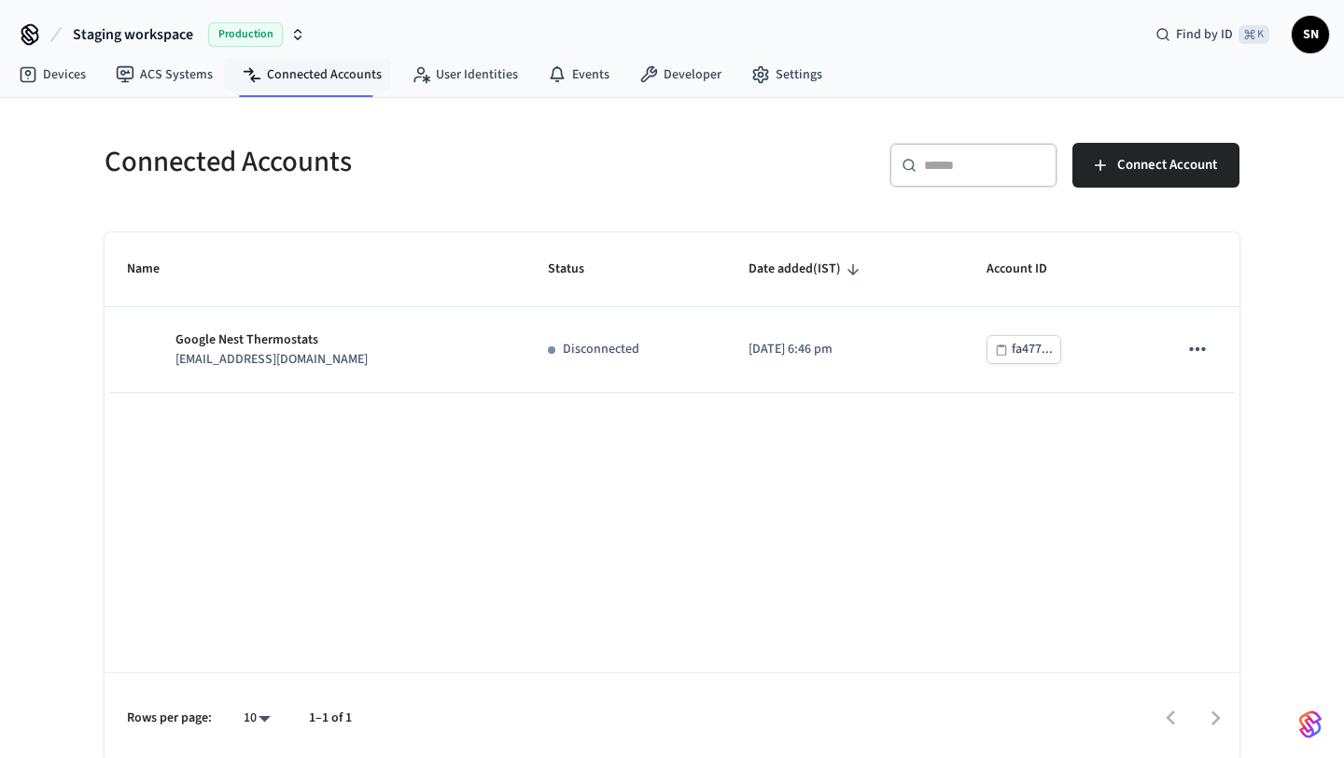
click at [300, 32] on icon "button" at bounding box center [298, 31] width 7 height 3
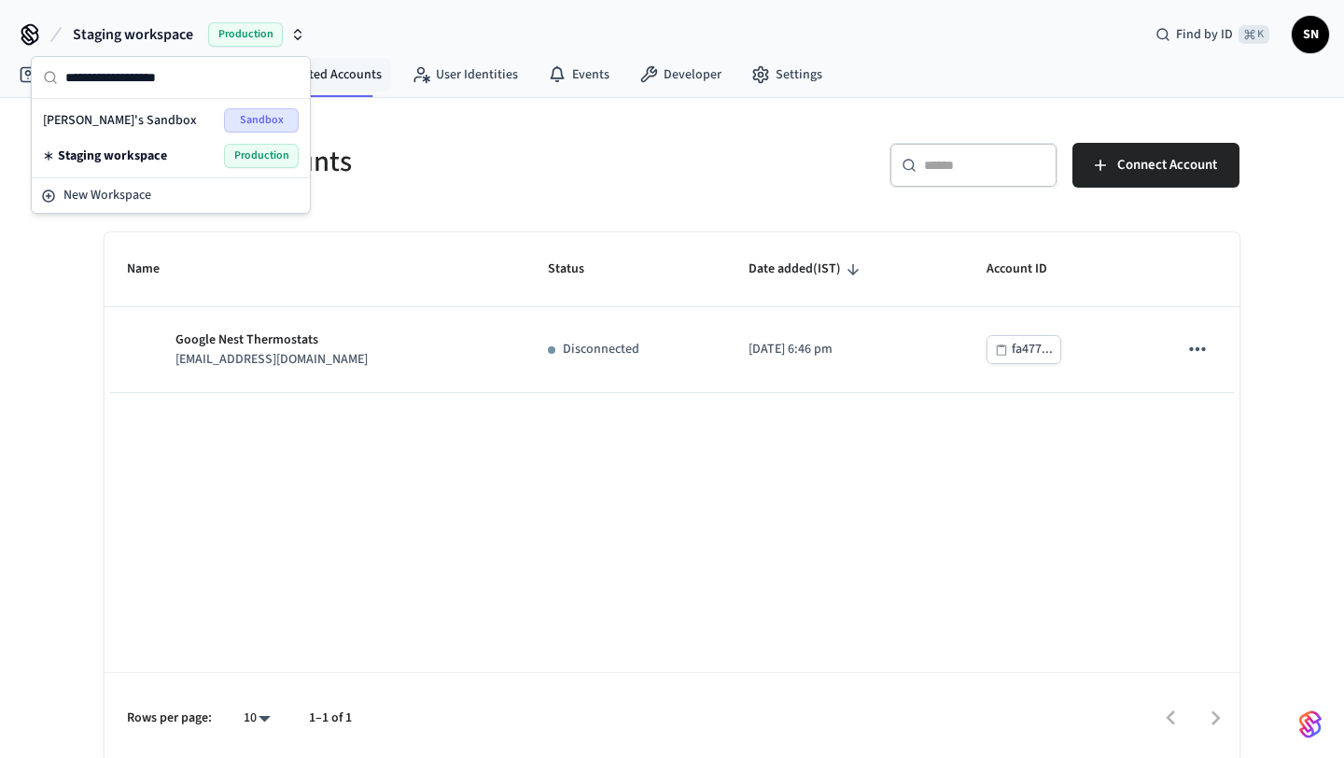
click at [300, 32] on icon "button" at bounding box center [298, 31] width 7 height 3
